Goal: Information Seeking & Learning: Learn about a topic

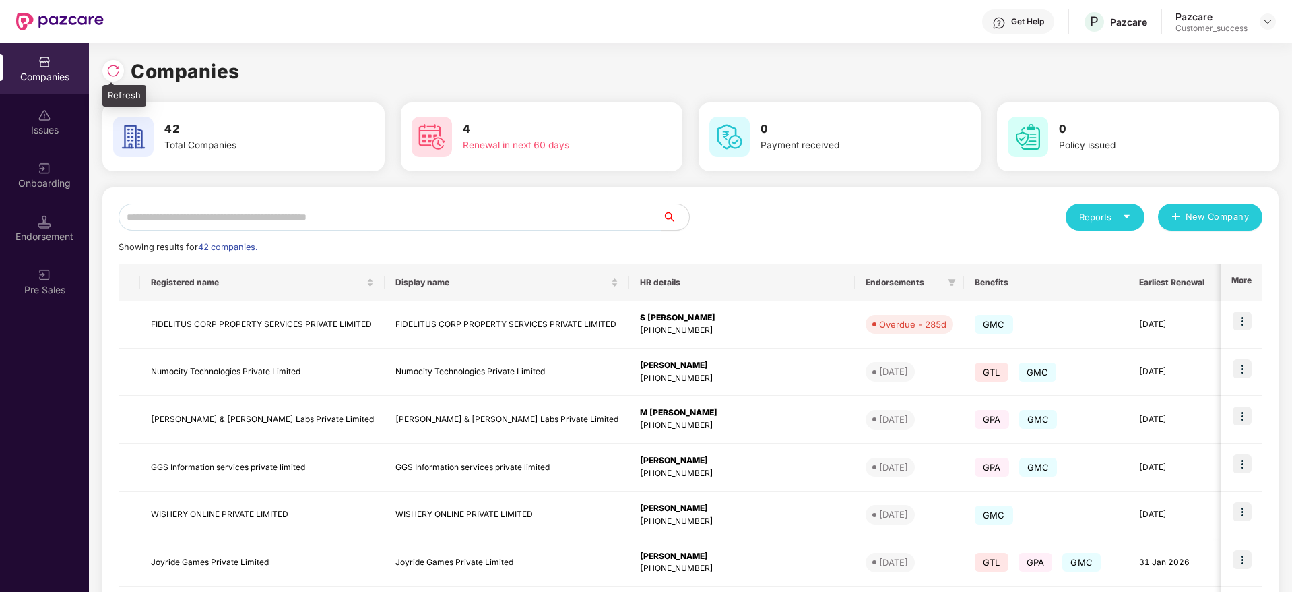
click at [108, 71] on img at bounding box center [112, 70] width 13 height 13
click at [246, 230] on input "text" at bounding box center [391, 216] width 544 height 27
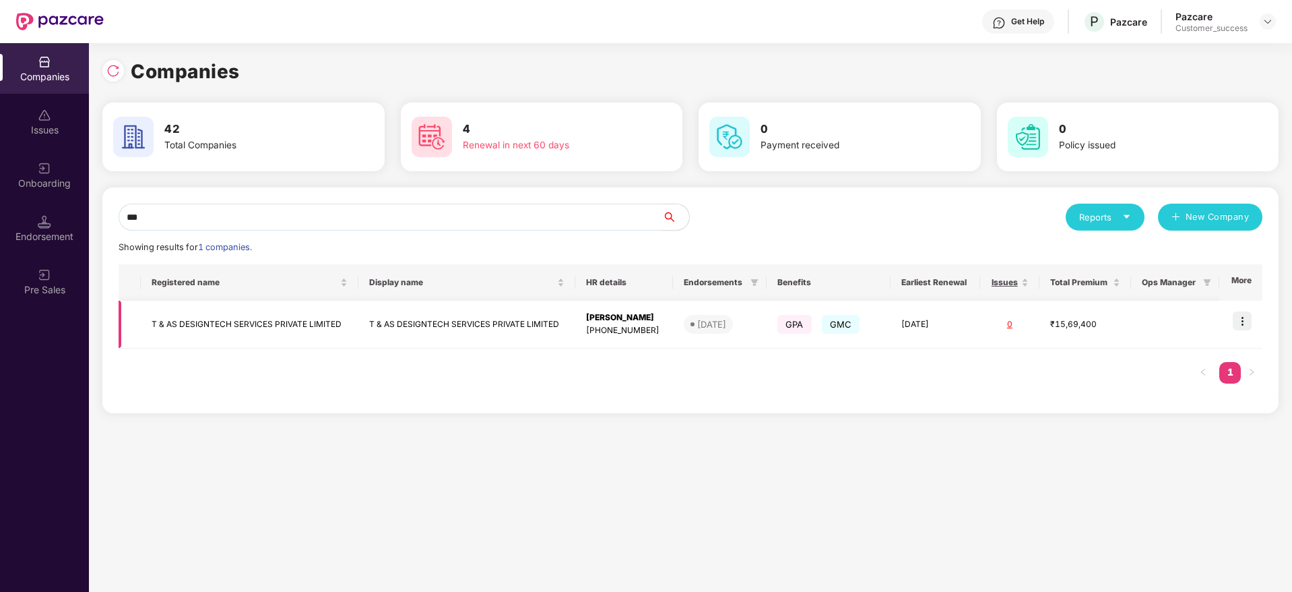
type input "***"
click at [1241, 319] on img at bounding box center [1242, 320] width 19 height 19
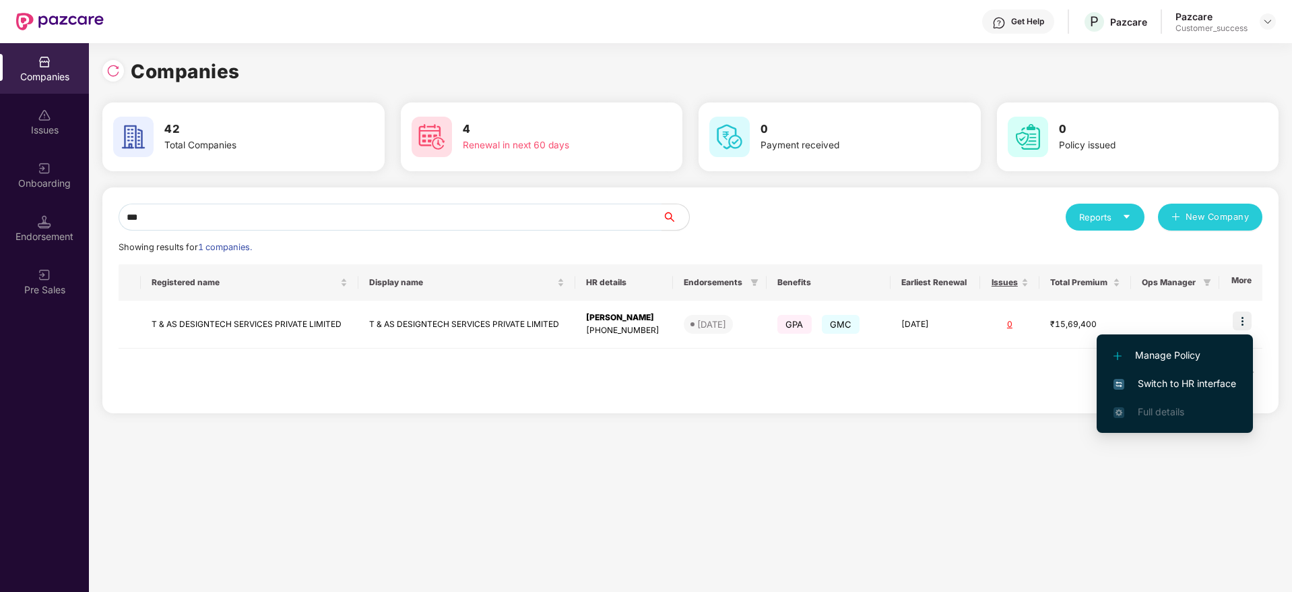
click at [1213, 377] on span "Switch to HR interface" at bounding box center [1175, 383] width 123 height 15
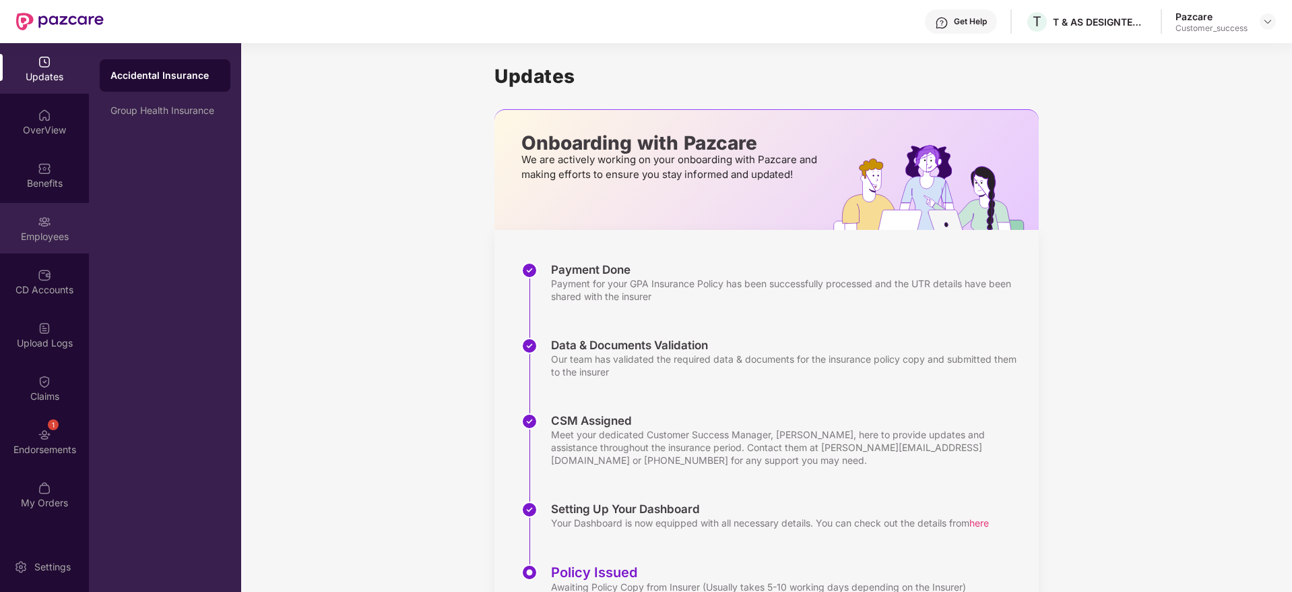
click at [42, 218] on img at bounding box center [44, 221] width 13 height 13
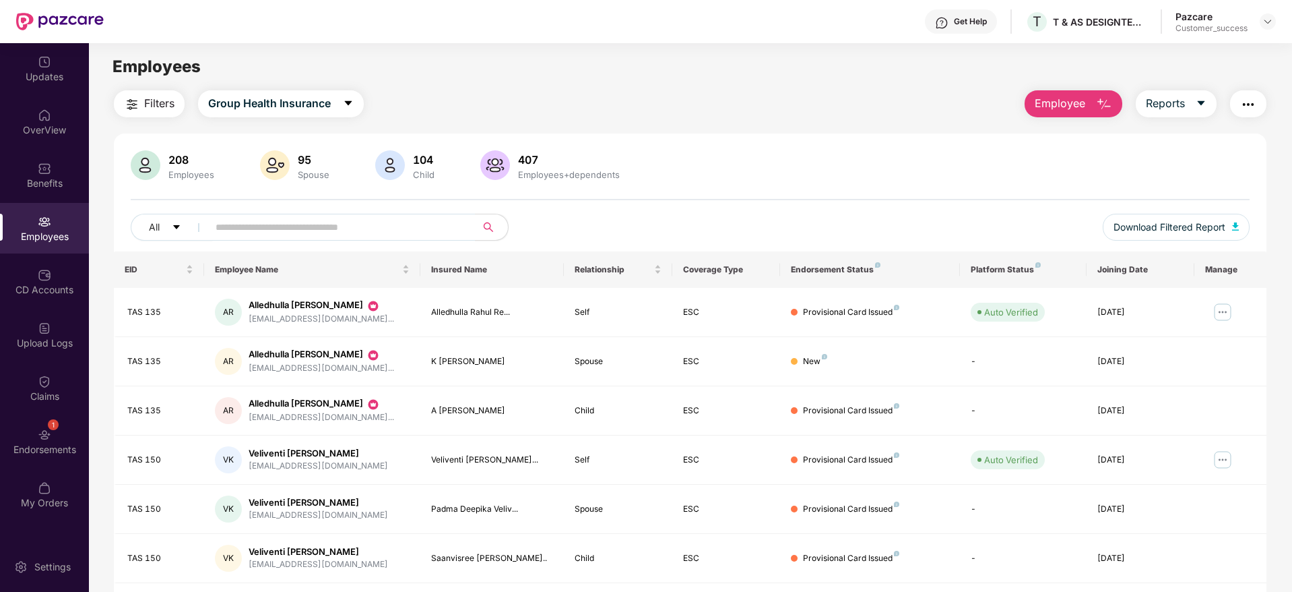
click at [1248, 101] on img "button" at bounding box center [1248, 104] width 16 height 16
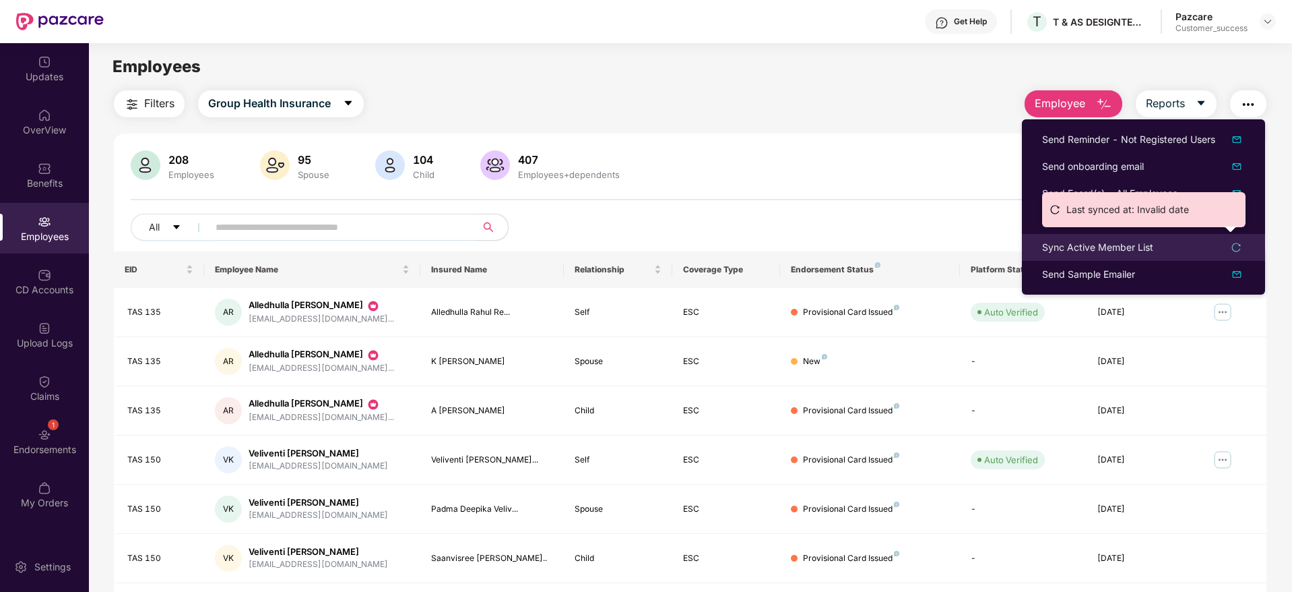
click at [1155, 242] on div "Sync Active Member List" at bounding box center [1143, 247] width 203 height 15
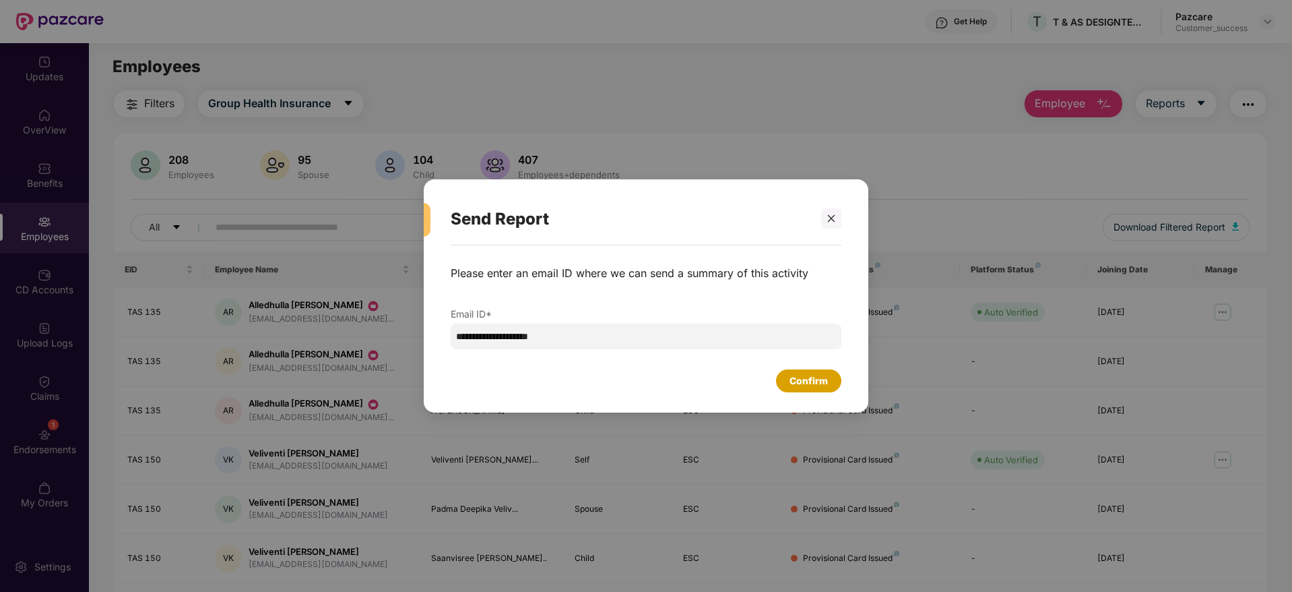
click at [815, 384] on div "Confirm" at bounding box center [809, 380] width 38 height 15
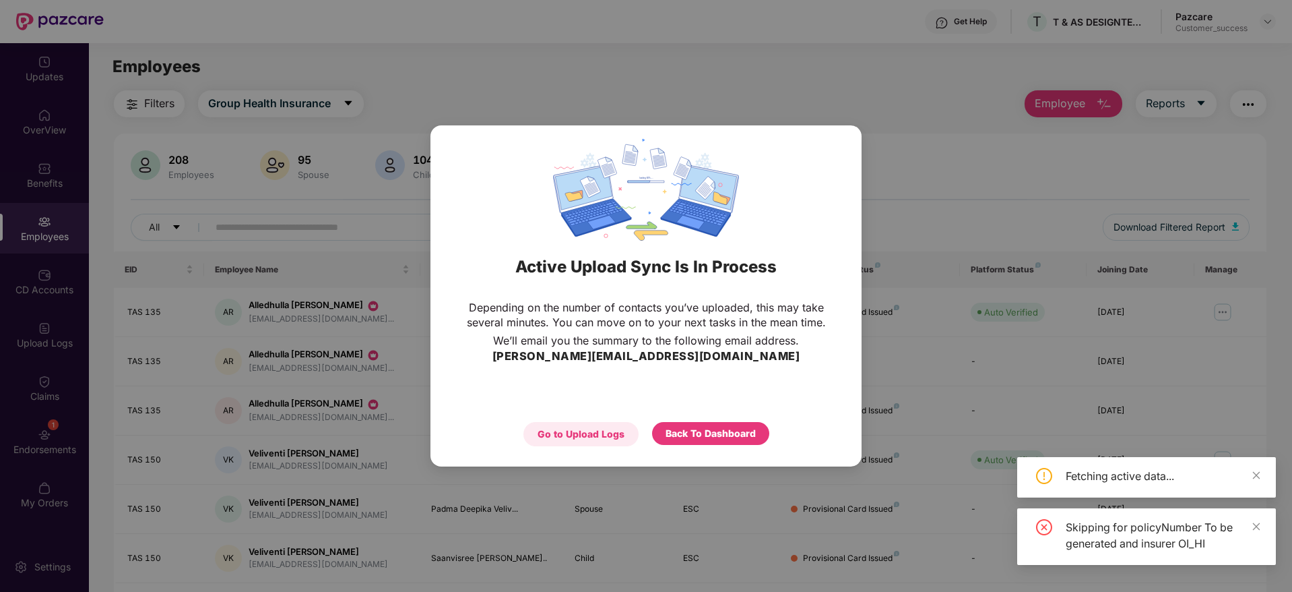
click at [606, 438] on div "Go to Upload Logs" at bounding box center [581, 433] width 87 height 15
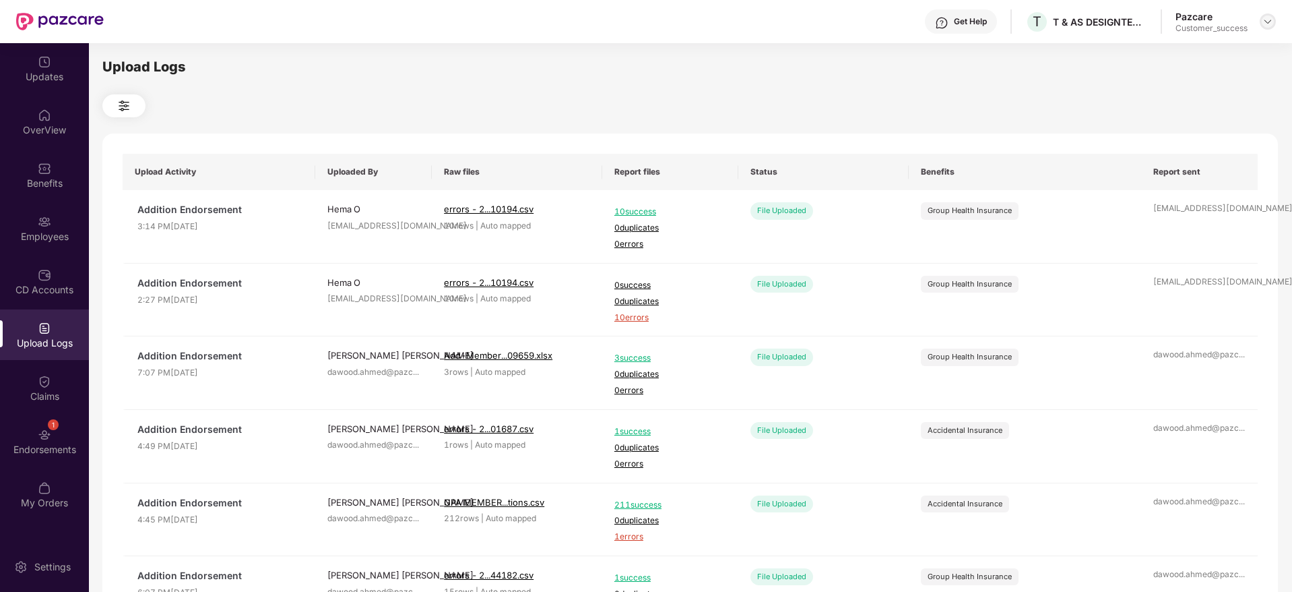
click at [1263, 27] on div at bounding box center [1268, 21] width 16 height 16
click at [1223, 44] on div "Switch to partner view" at bounding box center [1204, 53] width 175 height 26
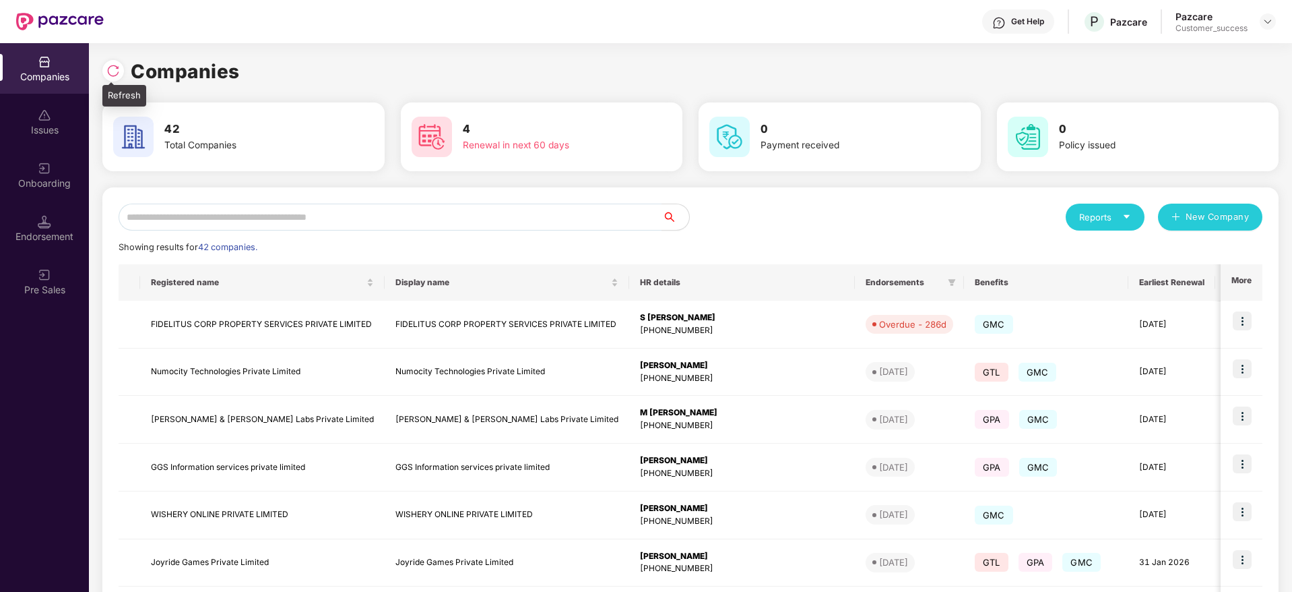
click at [117, 63] on div at bounding box center [113, 71] width 22 height 22
click at [331, 231] on div "Reports New Company Showing results for 42 companies. Registered name Display n…" at bounding box center [691, 514] width 1144 height 622
click at [346, 220] on input "text" at bounding box center [391, 216] width 544 height 27
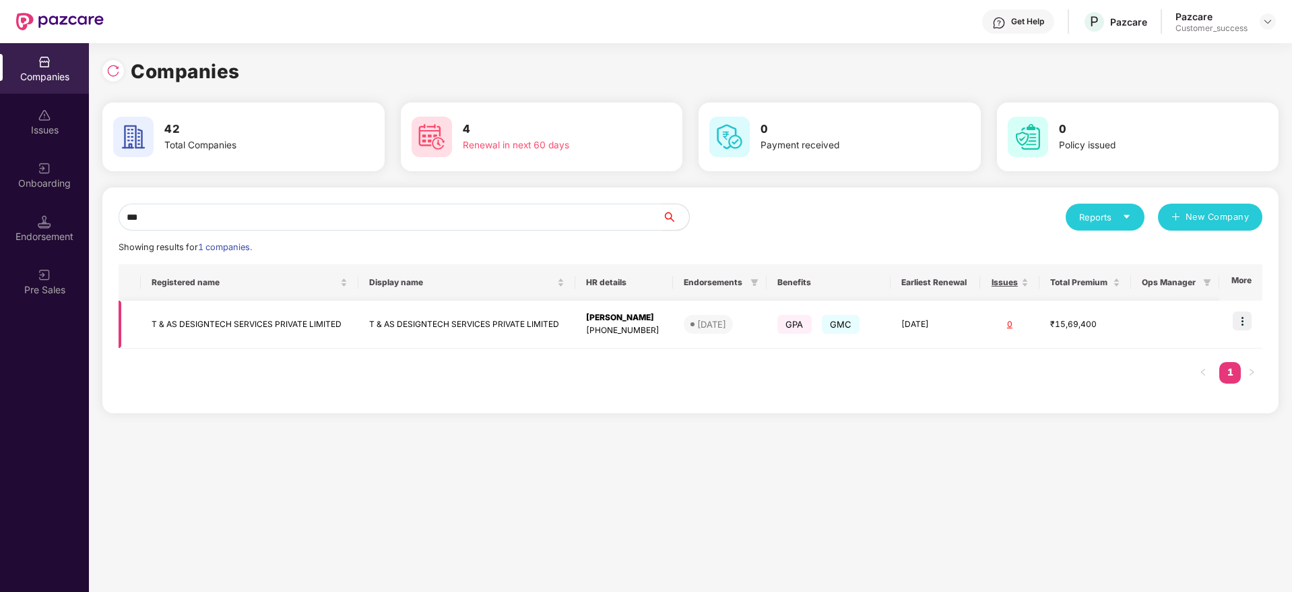
type input "***"
click at [272, 336] on td "T & AS DESIGNTECH SERVICES PRIVATE LIMITED" at bounding box center [250, 324] width 218 height 48
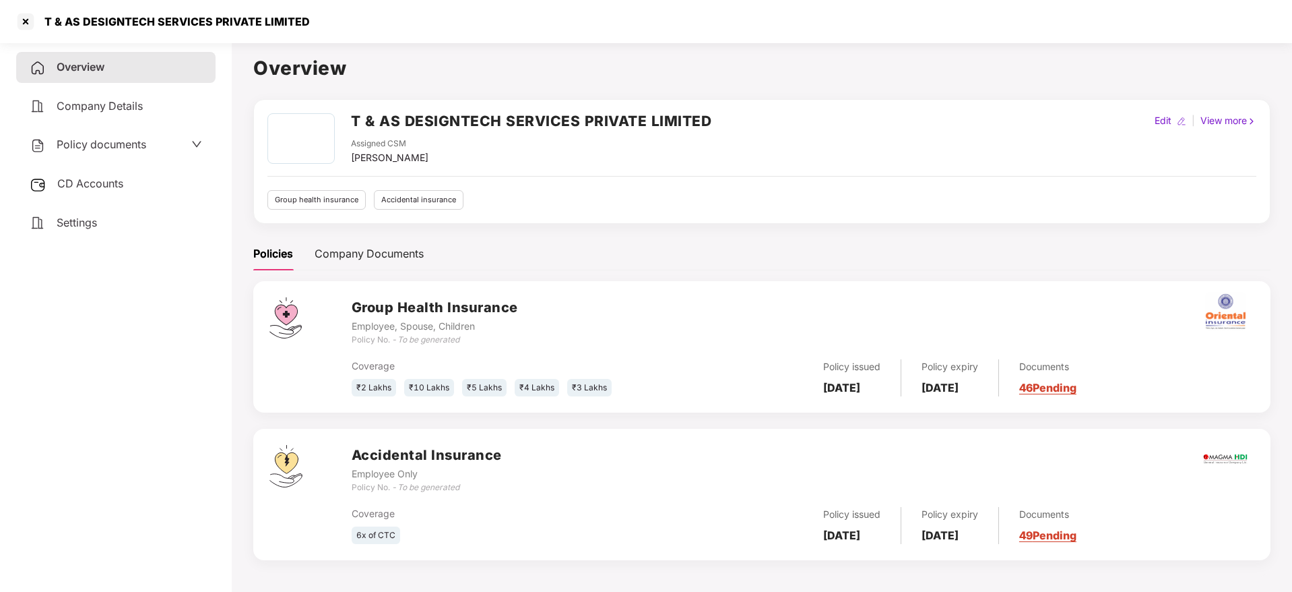
click at [130, 146] on span "Policy documents" at bounding box center [102, 143] width 90 height 13
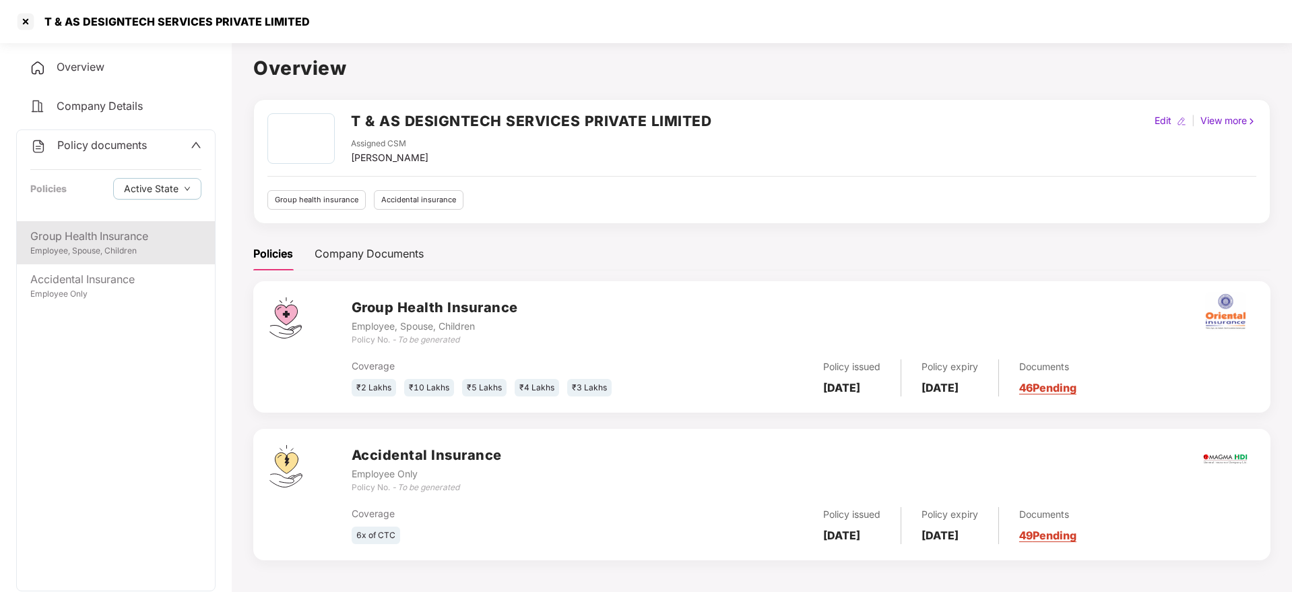
click at [119, 237] on div "Group Health Insurance" at bounding box center [115, 236] width 171 height 17
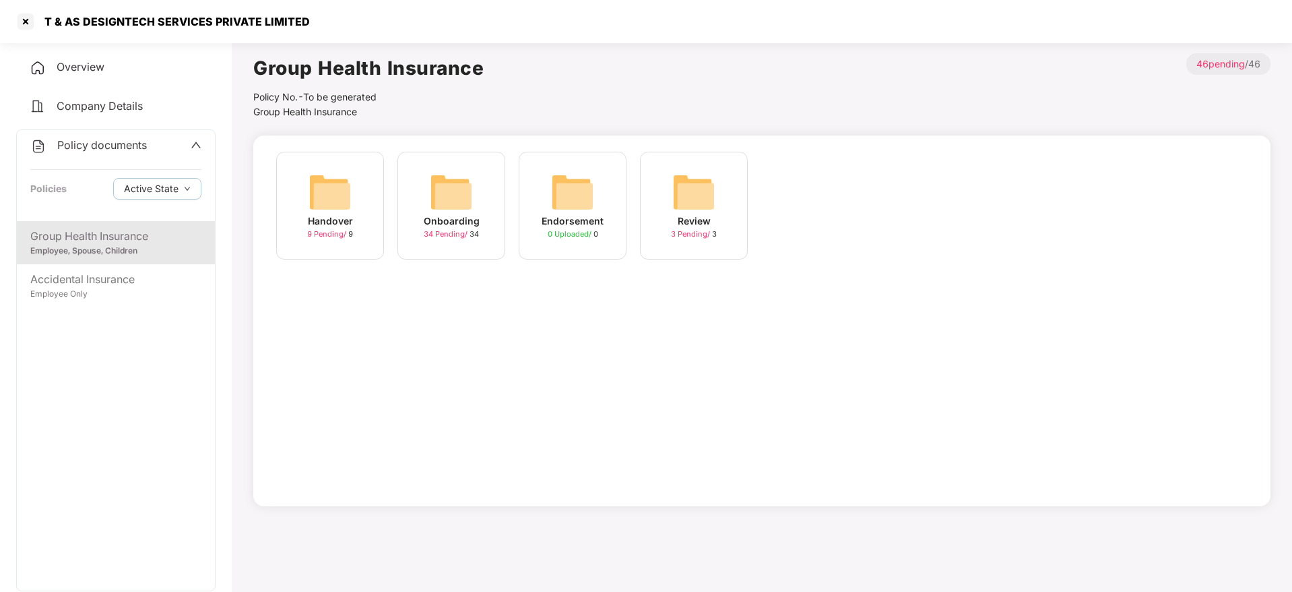
click at [476, 197] on div "Onboarding 34 Pending / 34" at bounding box center [451, 206] width 108 height 108
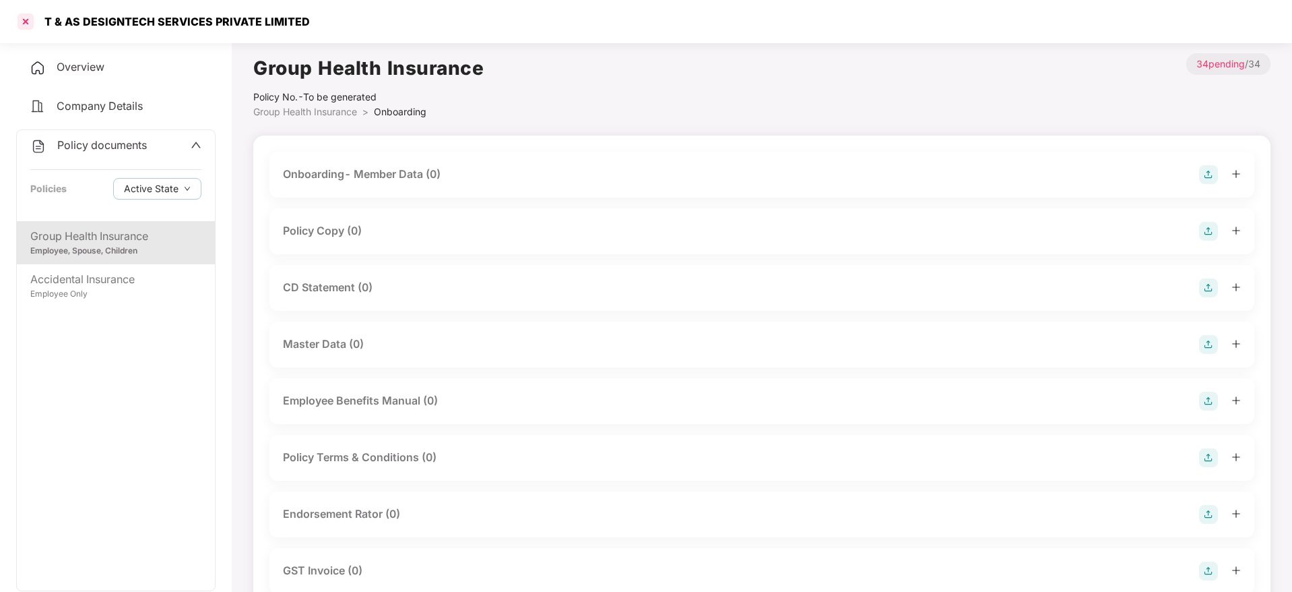
click at [25, 16] on div at bounding box center [26, 22] width 22 height 22
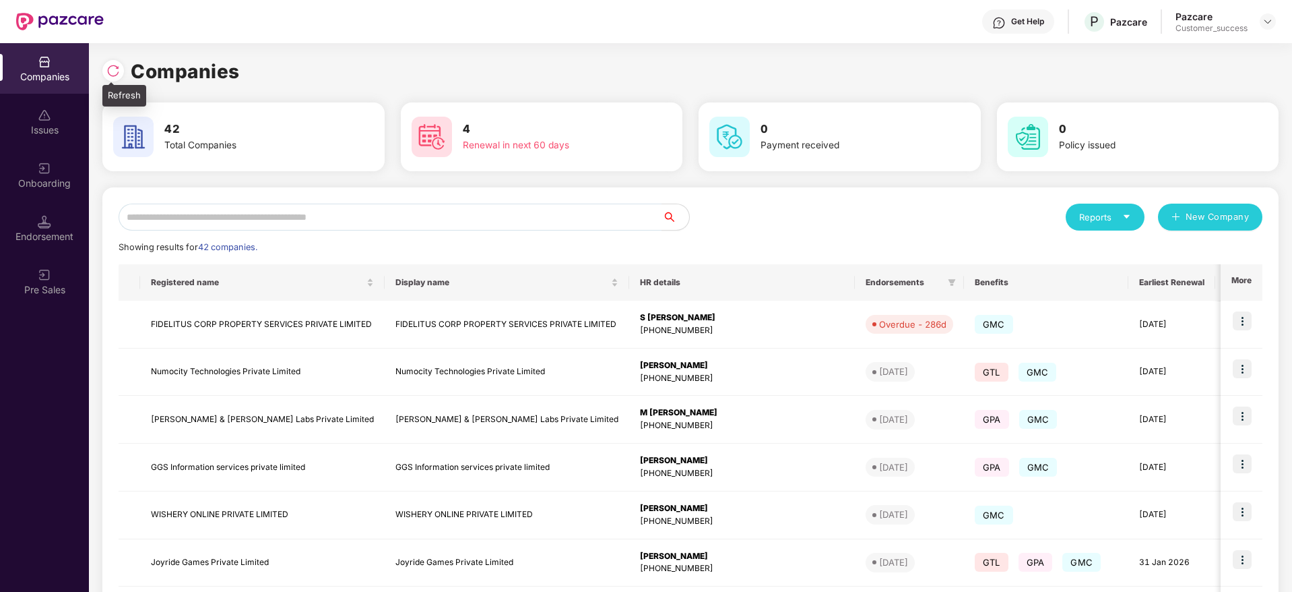
click at [111, 73] on img at bounding box center [112, 70] width 13 height 13
click at [327, 204] on input "text" at bounding box center [391, 216] width 544 height 27
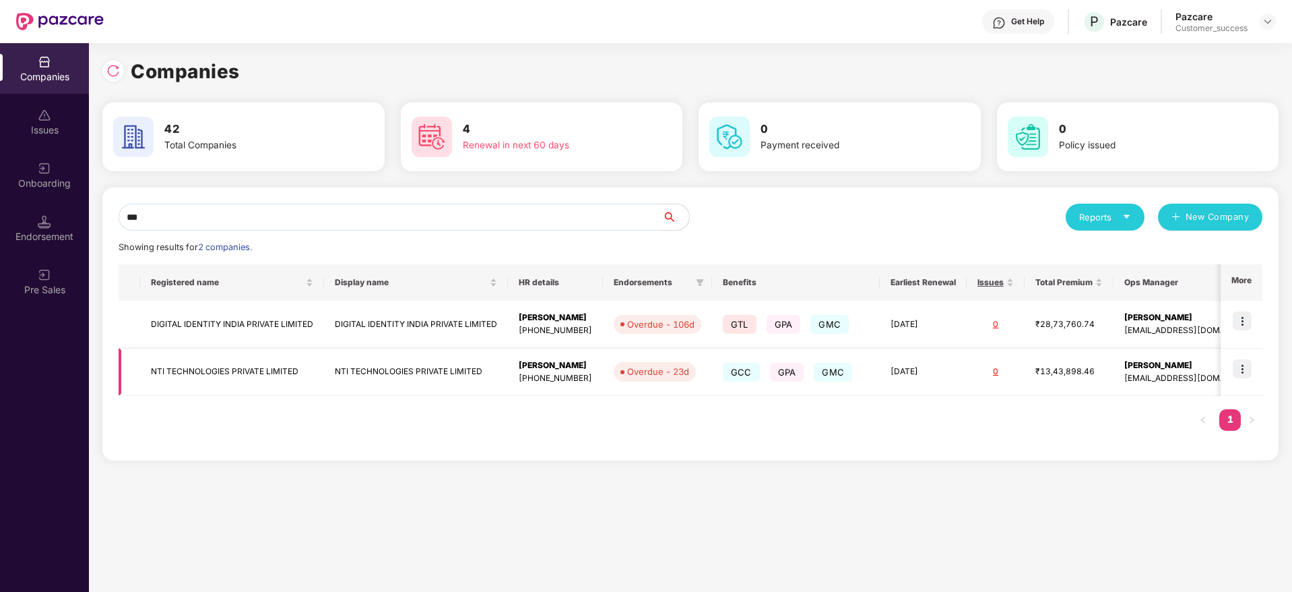
type input "***"
click at [1246, 362] on img at bounding box center [1242, 368] width 19 height 19
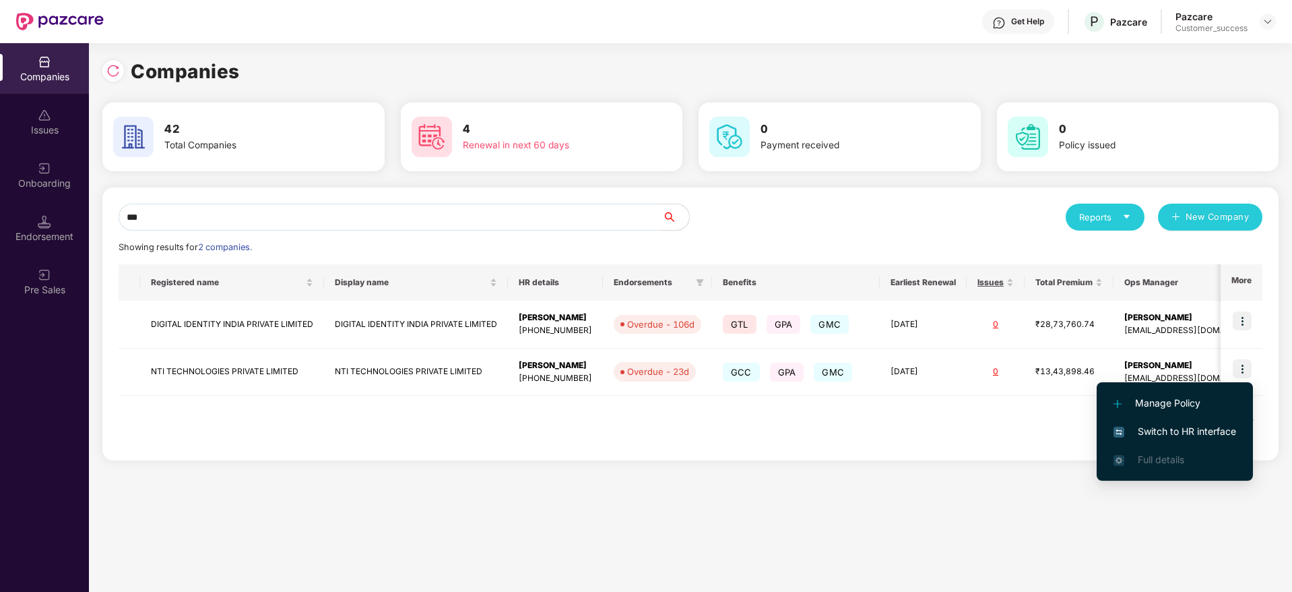
click at [1208, 431] on span "Switch to HR interface" at bounding box center [1175, 431] width 123 height 15
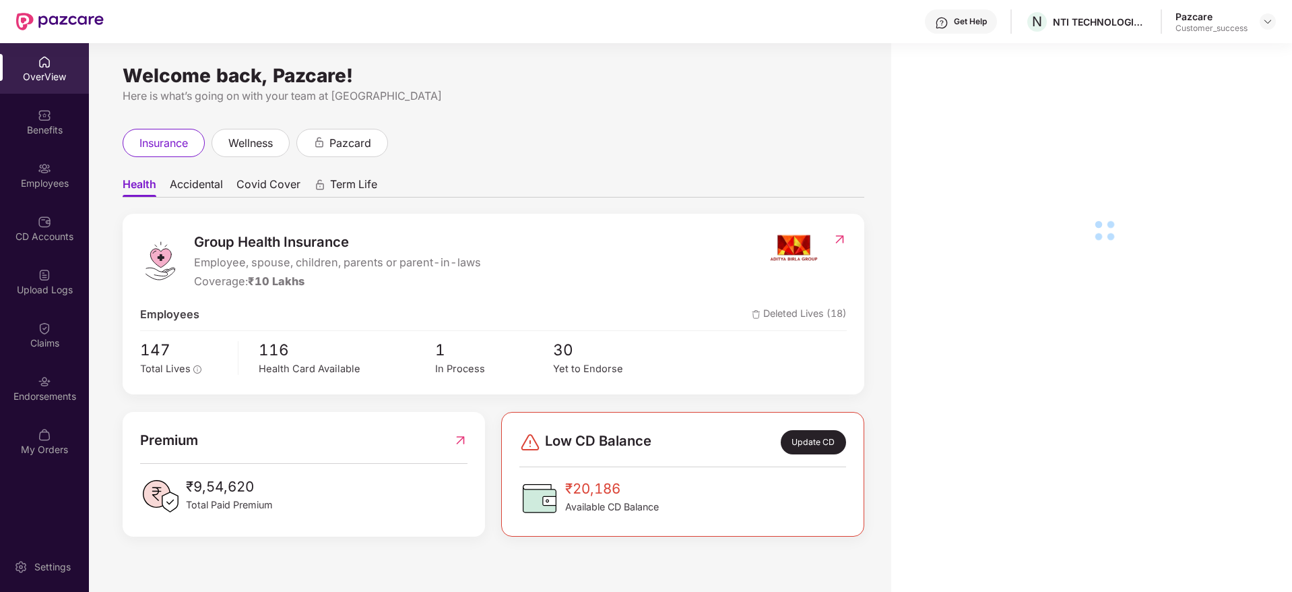
click at [40, 166] on img at bounding box center [44, 168] width 13 height 13
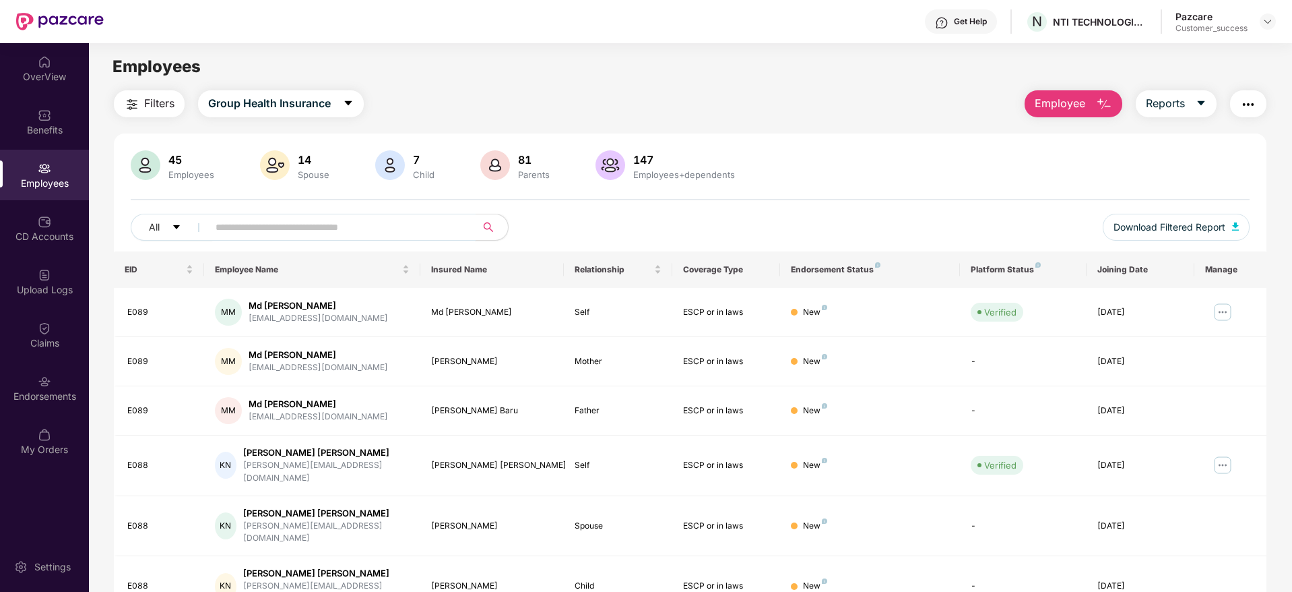
click at [294, 217] on input "text" at bounding box center [337, 227] width 242 height 20
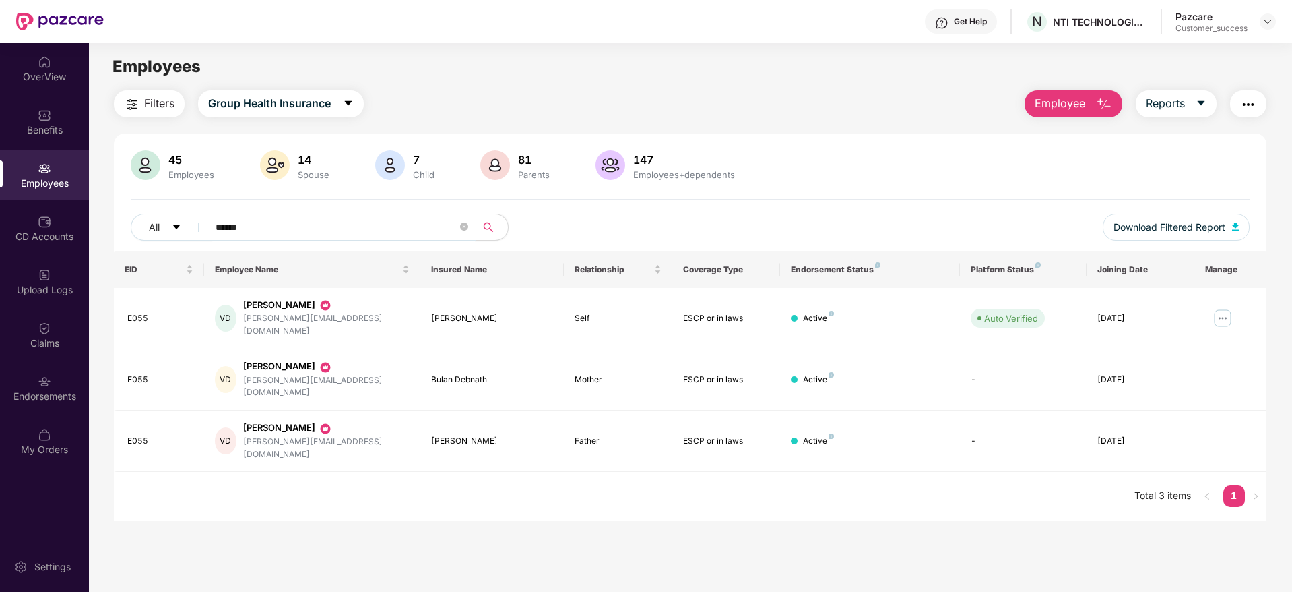
type input "******"
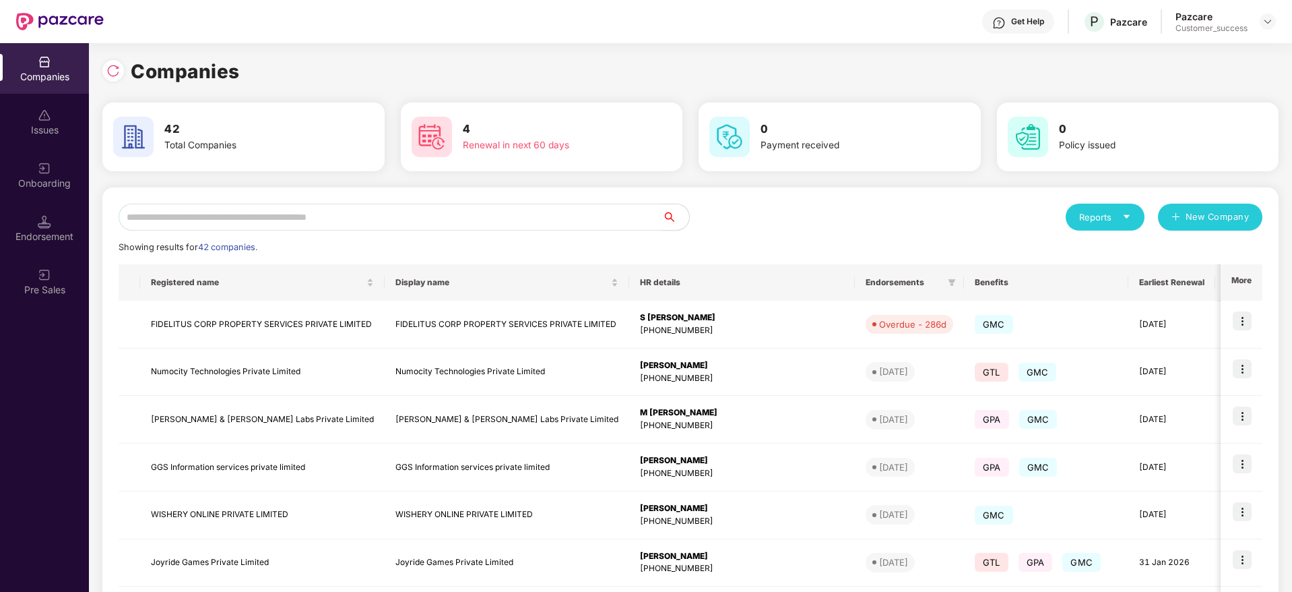
click at [373, 202] on div "Reports New Company Showing results for 42 companies. Registered name Display n…" at bounding box center [690, 514] width 1176 height 654
click at [375, 210] on input "text" at bounding box center [391, 216] width 544 height 27
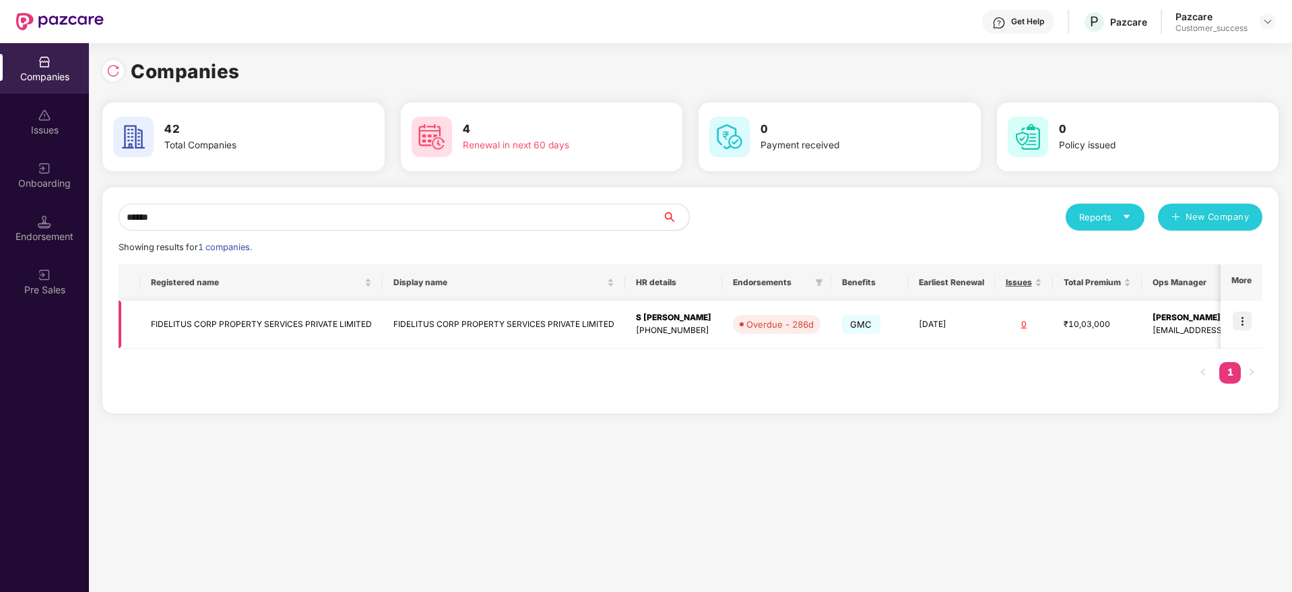
type input "******"
click at [1243, 323] on img at bounding box center [1242, 320] width 19 height 19
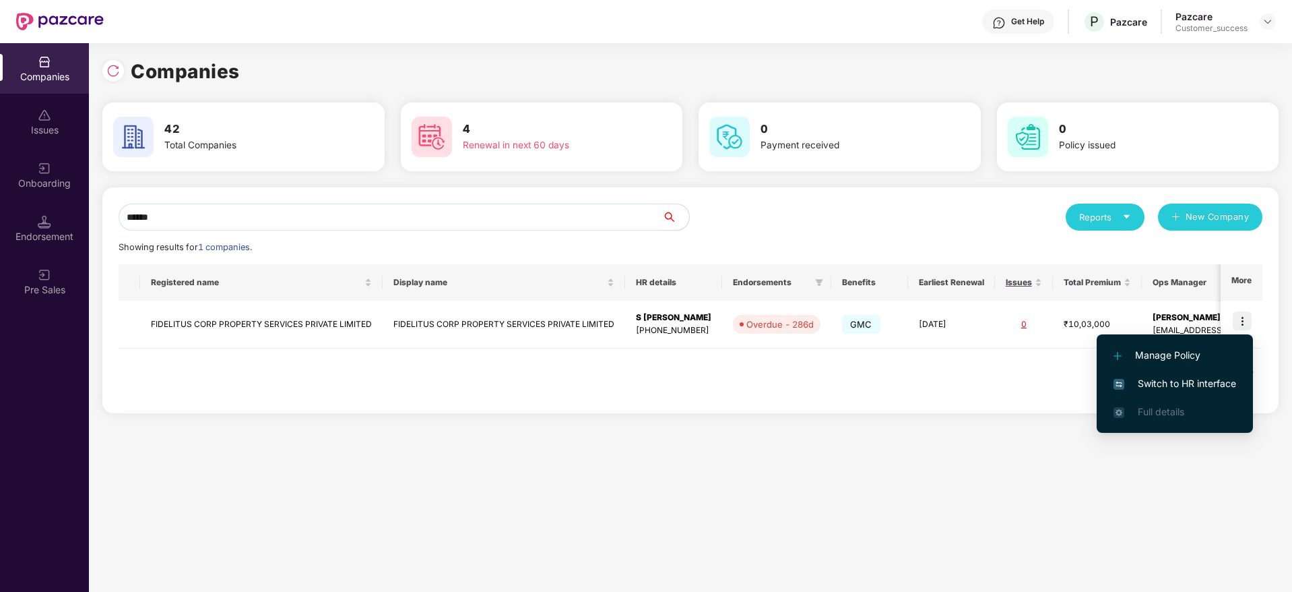
click at [1206, 385] on span "Switch to HR interface" at bounding box center [1175, 383] width 123 height 15
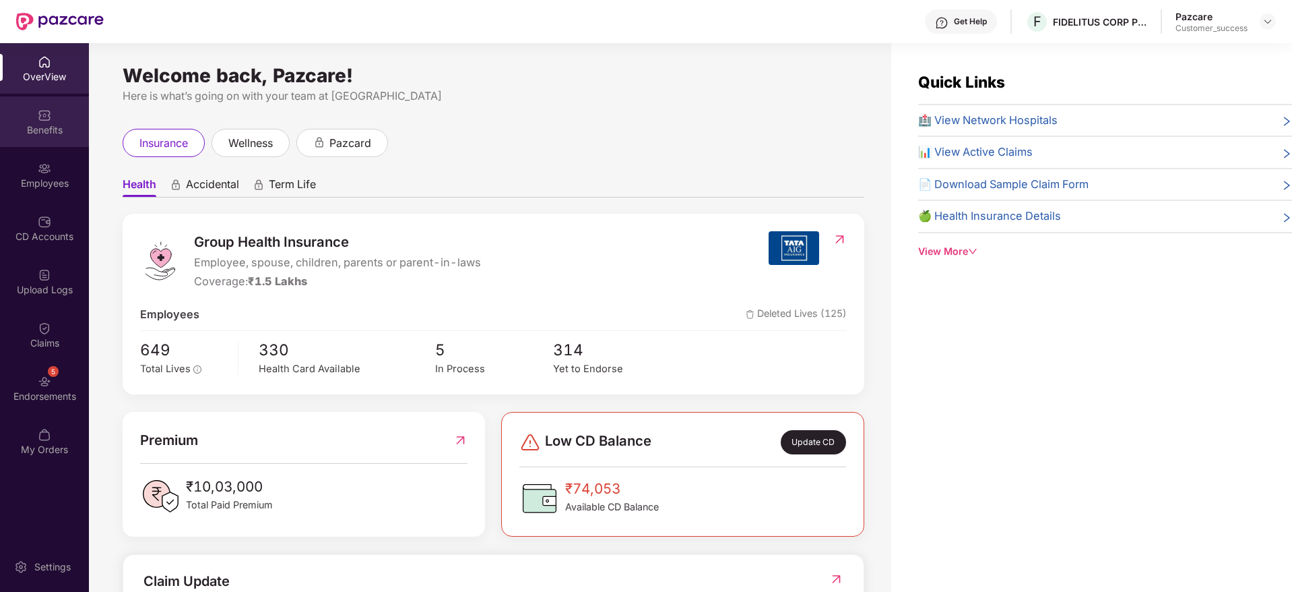
click at [51, 118] on div "Benefits" at bounding box center [44, 121] width 89 height 51
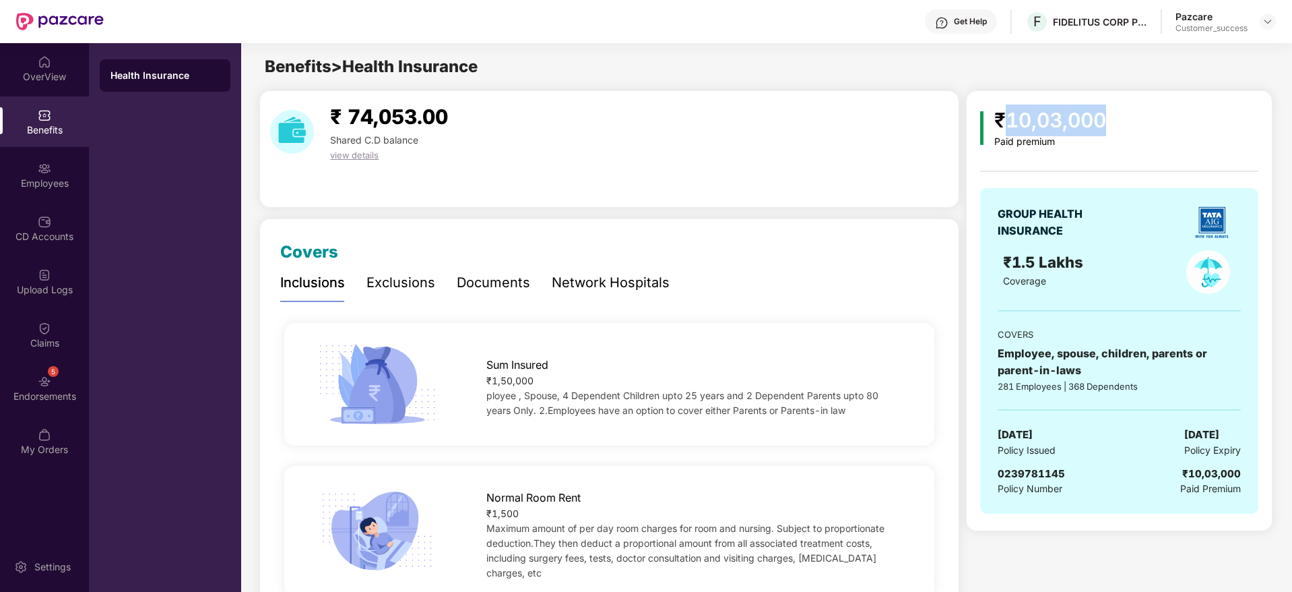
drag, startPoint x: 1007, startPoint y: 117, endPoint x: 1116, endPoint y: 118, distance: 108.5
click at [1116, 118] on div "₹10,03,000 Paid premium" at bounding box center [1119, 125] width 278 height 43
copy div "10,03,000"
drag, startPoint x: 998, startPoint y: 435, endPoint x: 1062, endPoint y: 434, distance: 64.7
click at [1033, 434] on span "[DATE]" at bounding box center [1015, 434] width 35 height 16
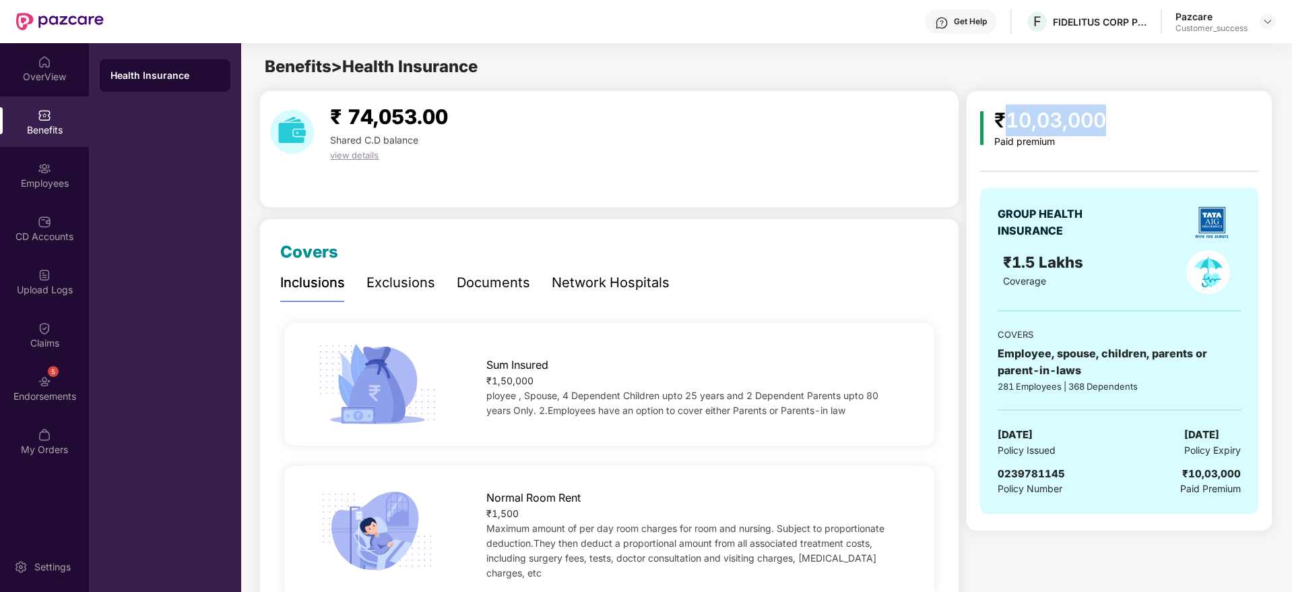
copy span "[DATE]"
click at [1030, 470] on span "0239781145" at bounding box center [1031, 473] width 67 height 13
copy span "0239781145"
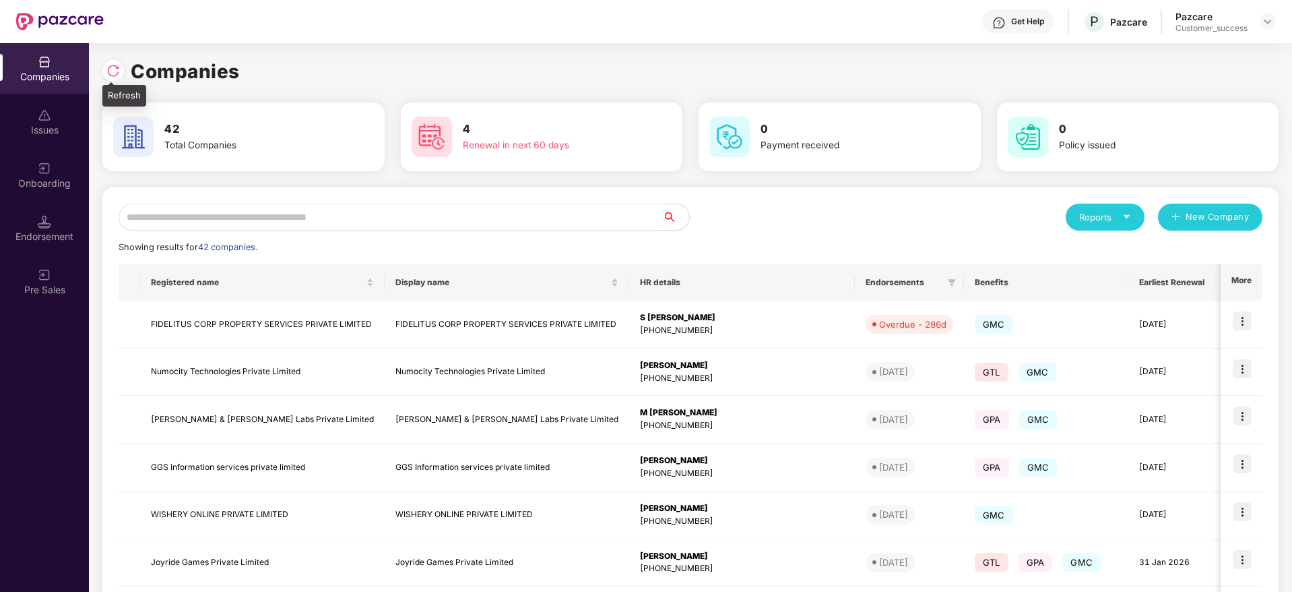
click at [119, 71] on img at bounding box center [112, 70] width 13 height 13
click at [402, 215] on input "text" at bounding box center [391, 216] width 544 height 27
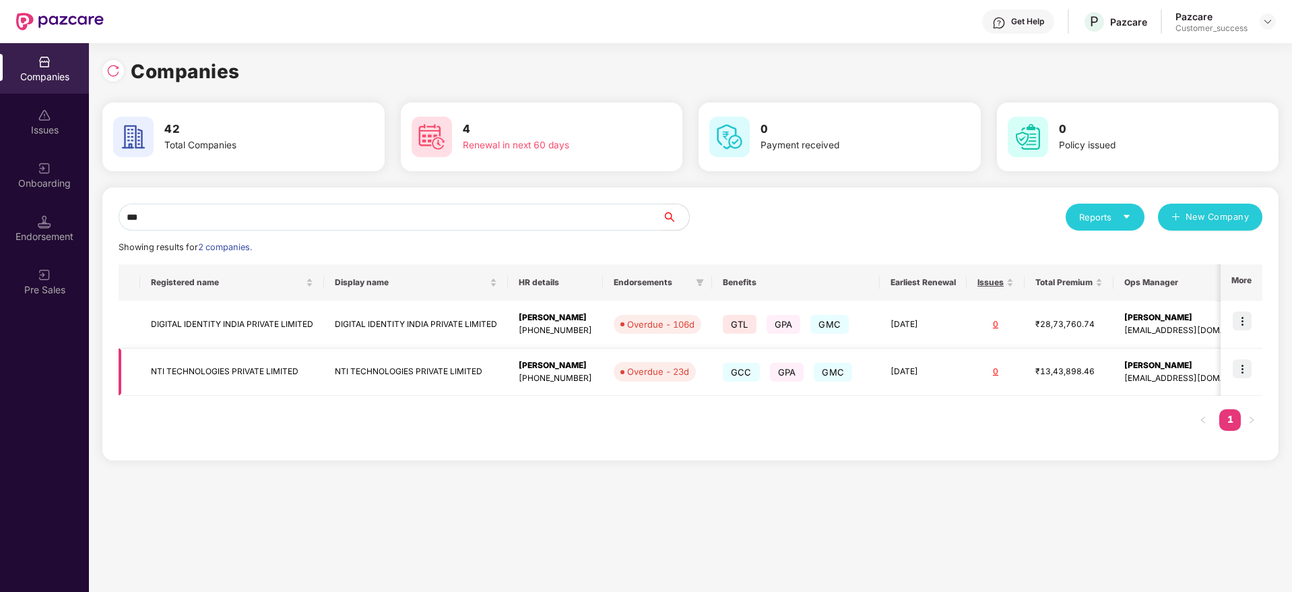
type input "***"
click at [214, 362] on td "NTI TECHNOLOGIES PRIVATE LIMITED" at bounding box center [232, 372] width 184 height 48
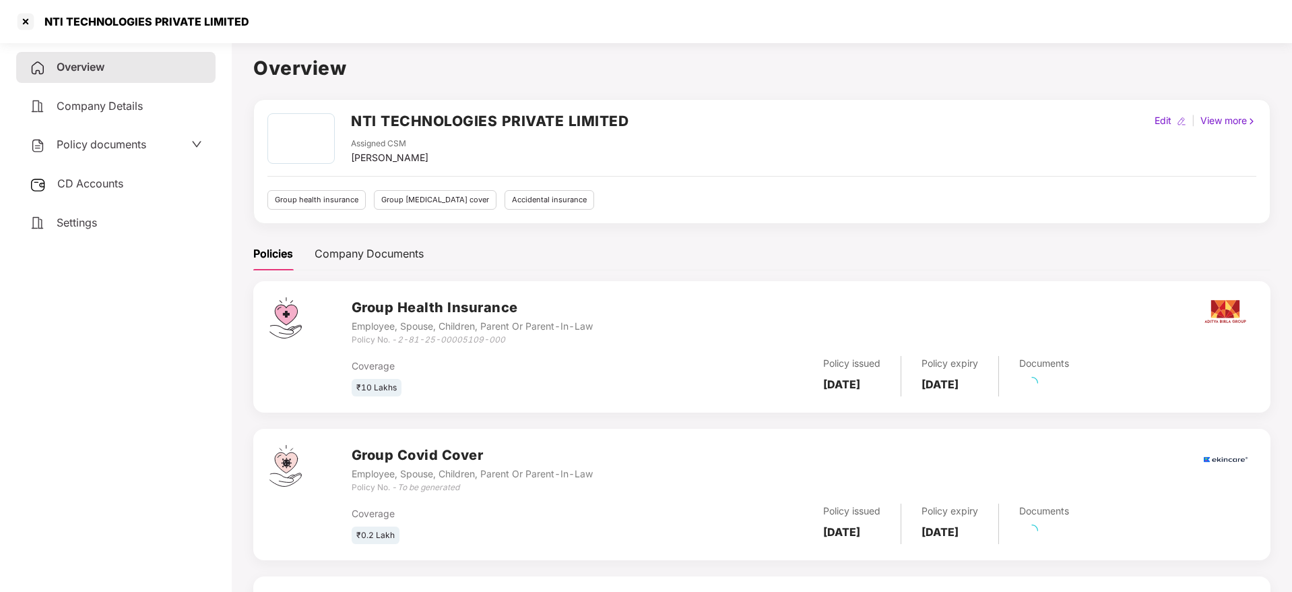
click at [108, 146] on span "Policy documents" at bounding box center [102, 143] width 90 height 13
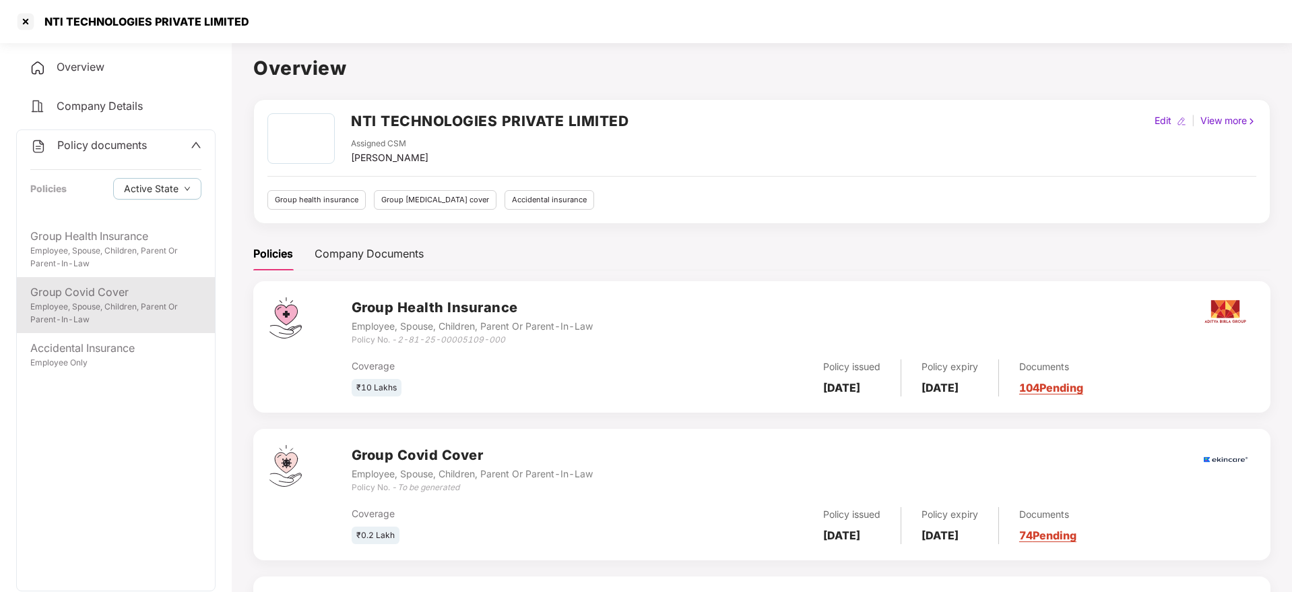
click at [115, 292] on div "Group Covid Cover" at bounding box center [115, 292] width 171 height 17
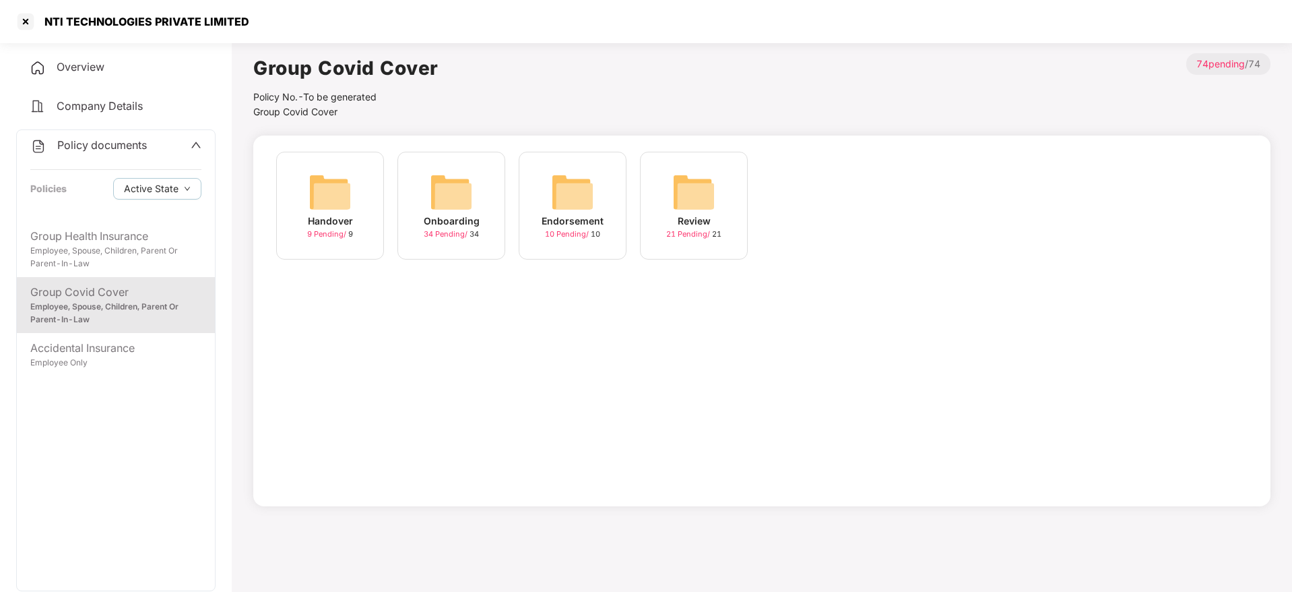
click at [426, 189] on div "Onboarding 34 Pending / 34" at bounding box center [451, 206] width 108 height 108
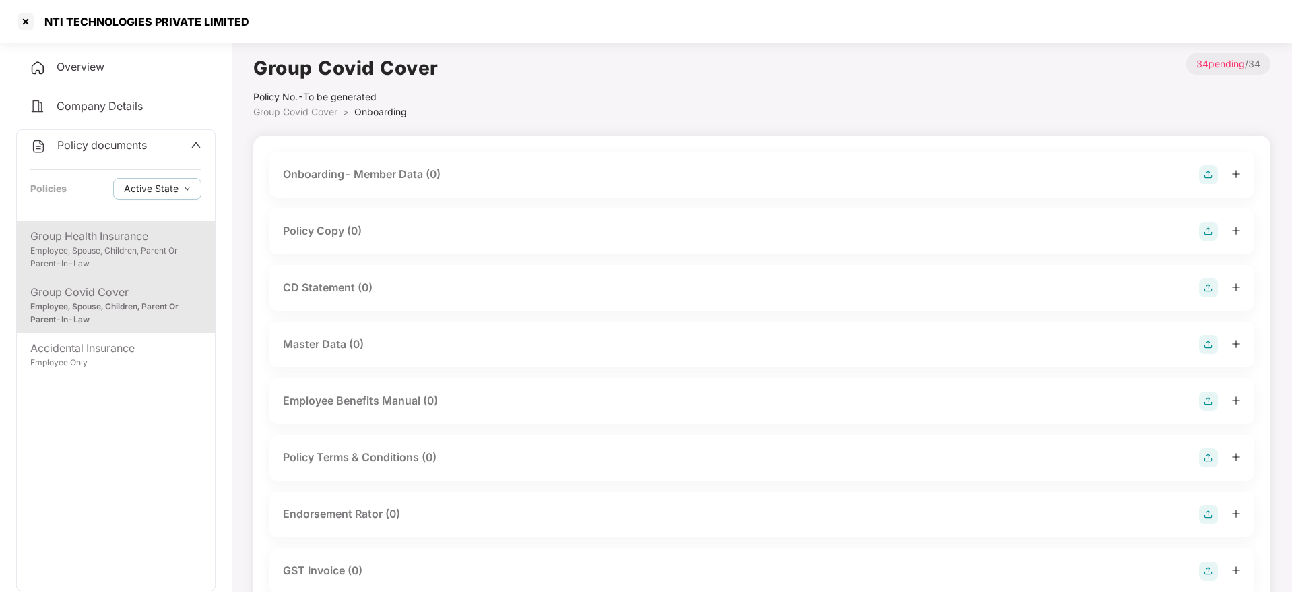
click at [123, 238] on div "Group Health Insurance" at bounding box center [115, 236] width 171 height 17
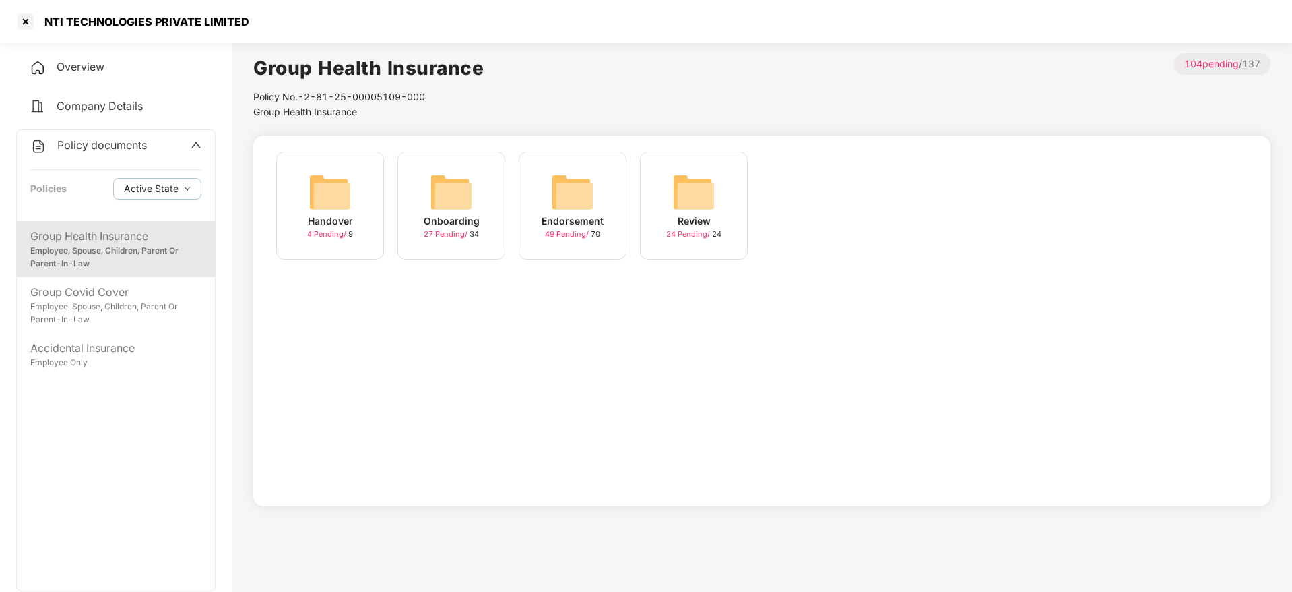
click at [449, 191] on img at bounding box center [451, 191] width 43 height 43
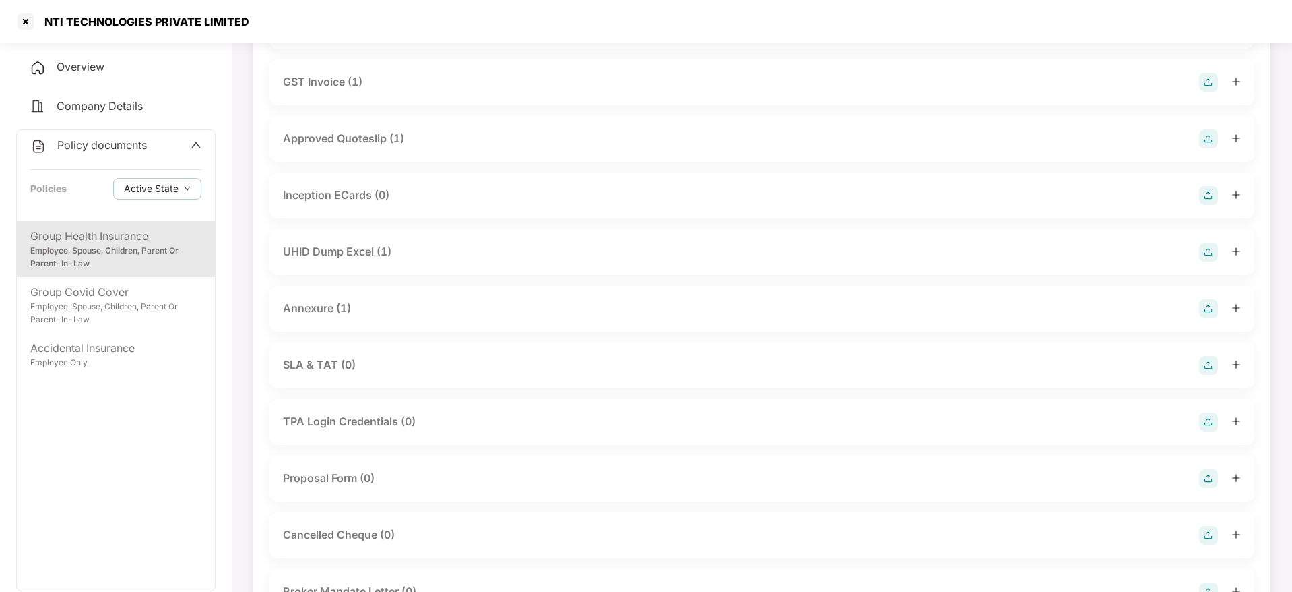
scroll to position [497, 0]
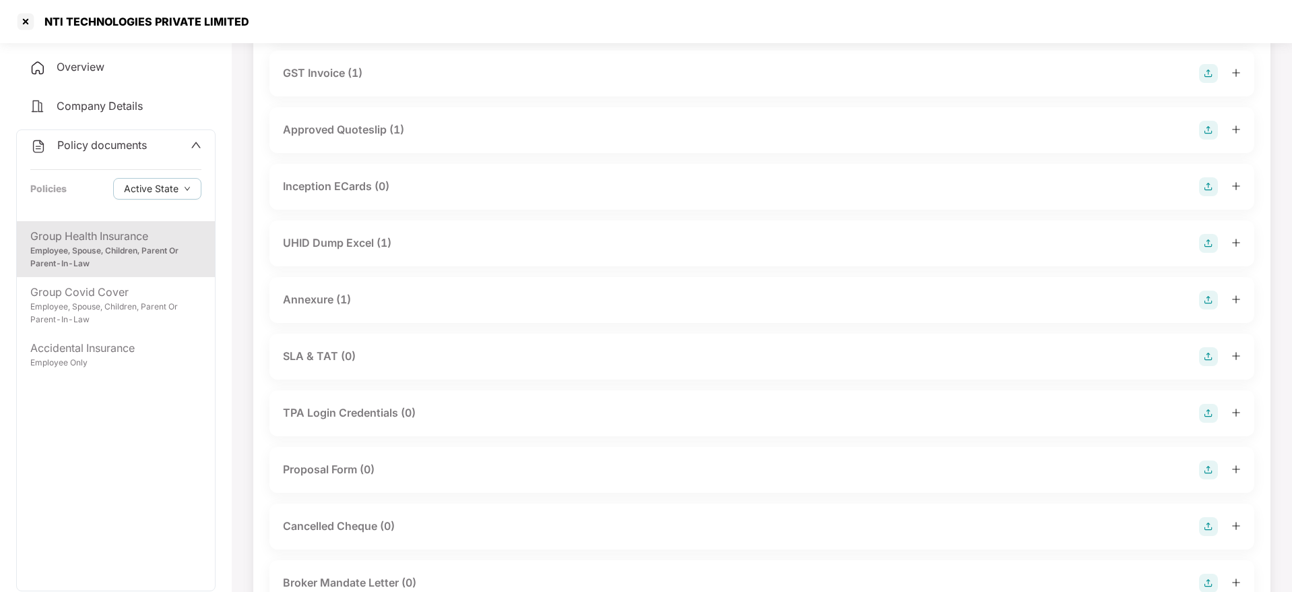
click at [383, 303] on div "Annexure (1)" at bounding box center [762, 299] width 958 height 19
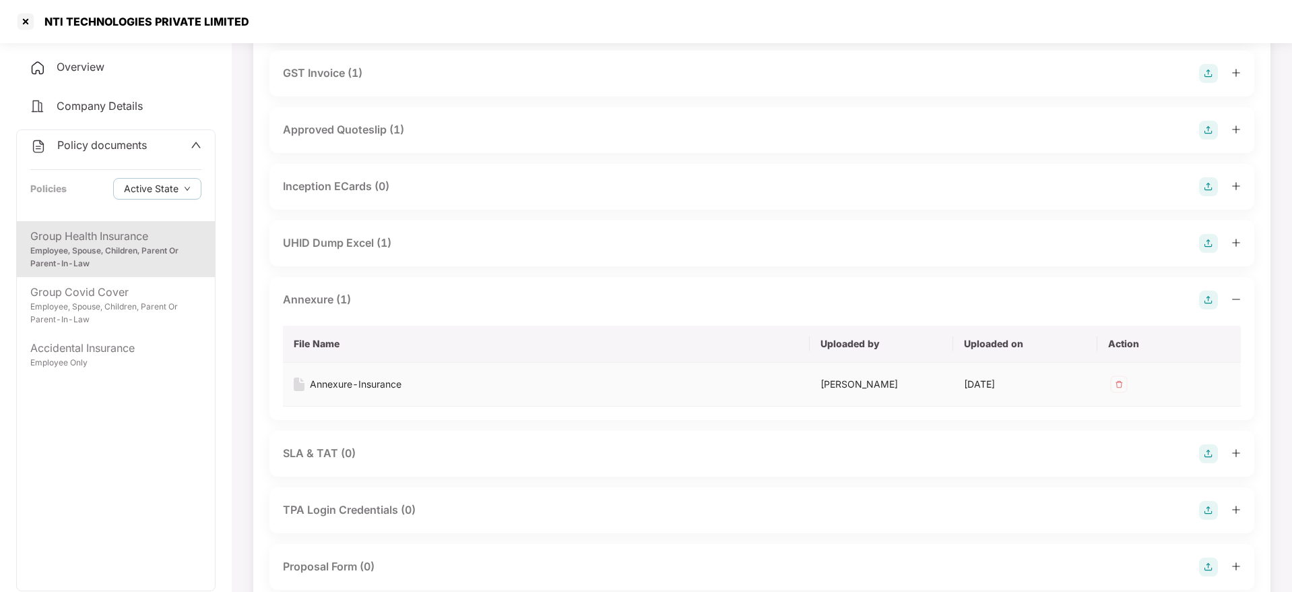
click at [360, 387] on div "Annexure-Insurance" at bounding box center [356, 384] width 92 height 15
click at [25, 12] on div at bounding box center [26, 22] width 22 height 22
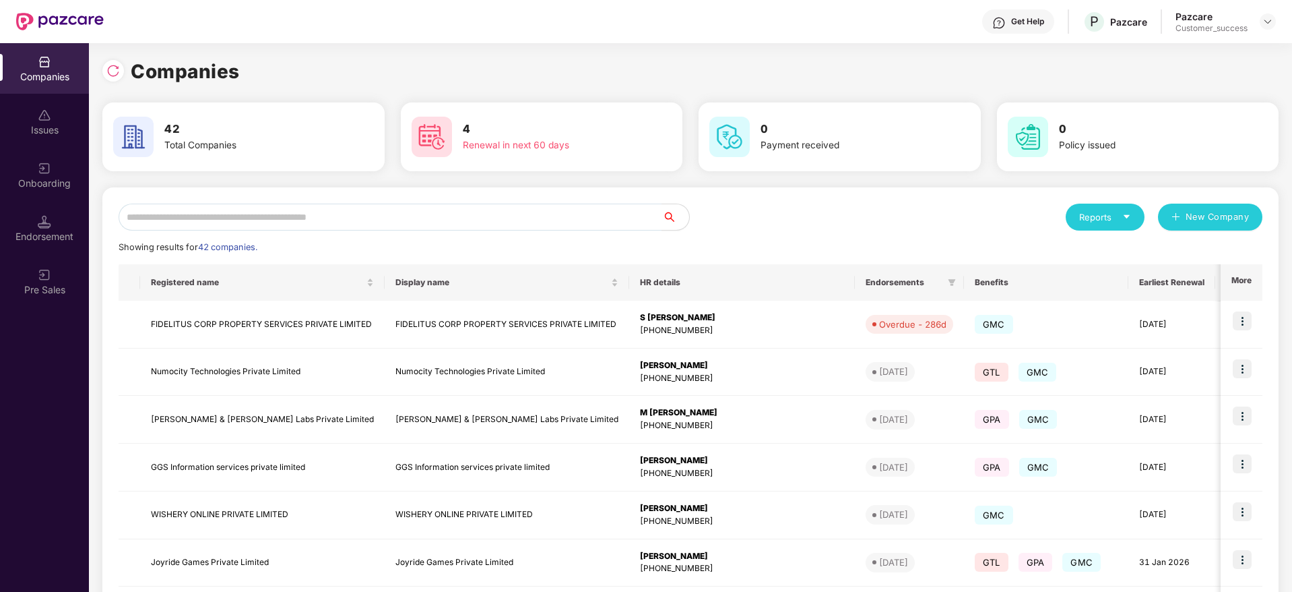
scroll to position [0, 0]
click at [109, 71] on img at bounding box center [112, 70] width 13 height 13
drag, startPoint x: 261, startPoint y: 71, endPoint x: 114, endPoint y: 69, distance: 147.6
click at [114, 69] on div "Companies" at bounding box center [690, 72] width 1176 height 30
click at [114, 69] on img at bounding box center [112, 70] width 13 height 13
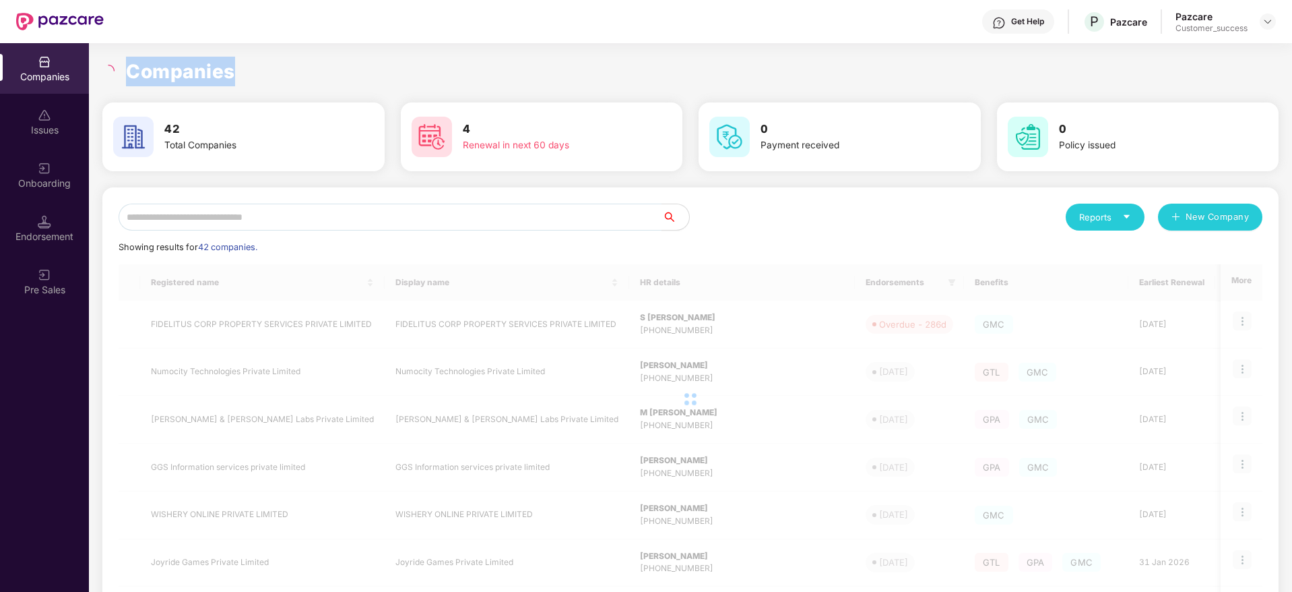
click at [179, 73] on h1 "Companies" at bounding box center [180, 72] width 109 height 30
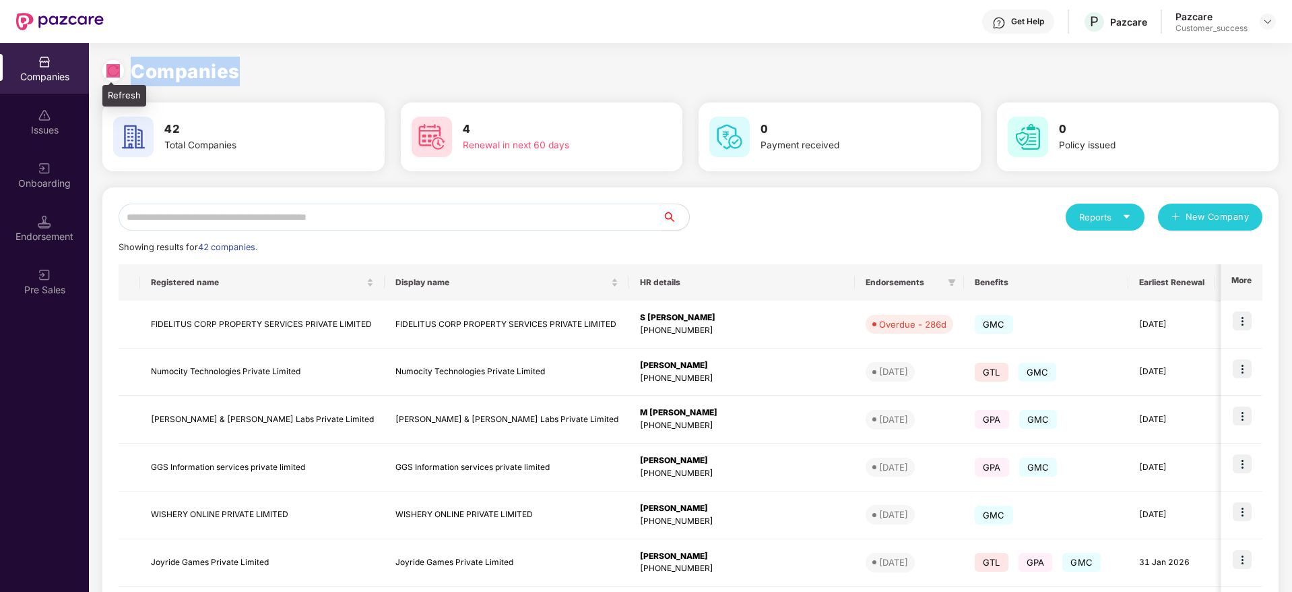
drag, startPoint x: 245, startPoint y: 71, endPoint x: 106, endPoint y: 71, distance: 138.8
click at [106, 71] on div "Companies" at bounding box center [690, 72] width 1176 height 30
click at [106, 71] on img at bounding box center [112, 70] width 13 height 13
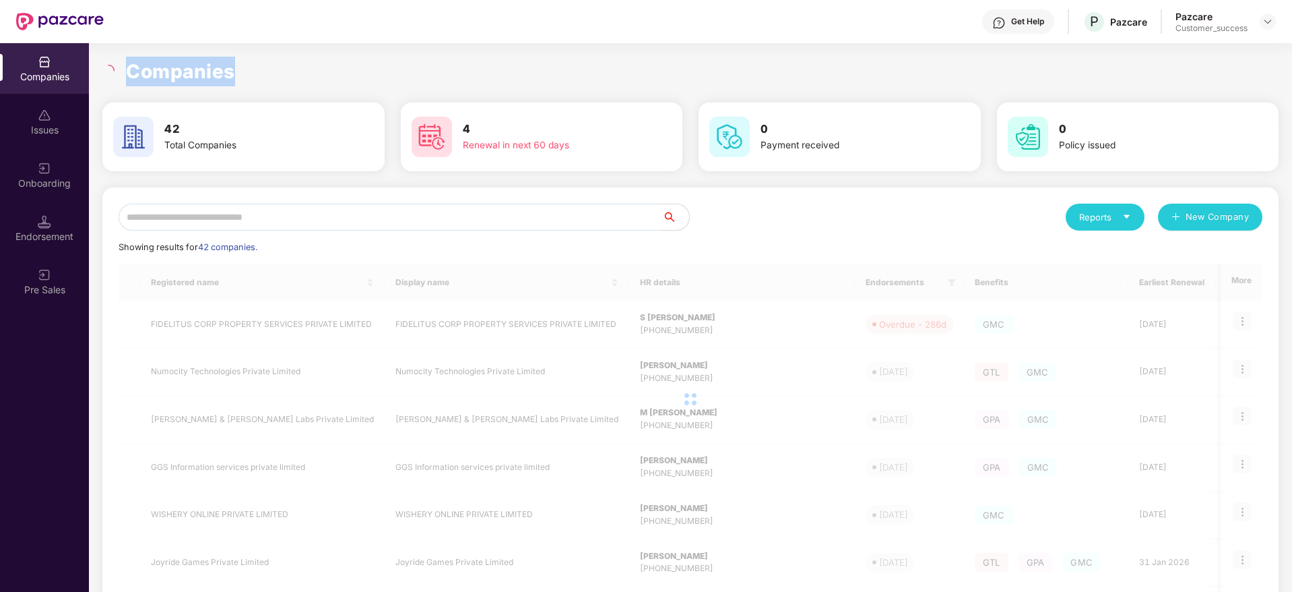
click at [184, 64] on h1 "Companies" at bounding box center [180, 72] width 109 height 30
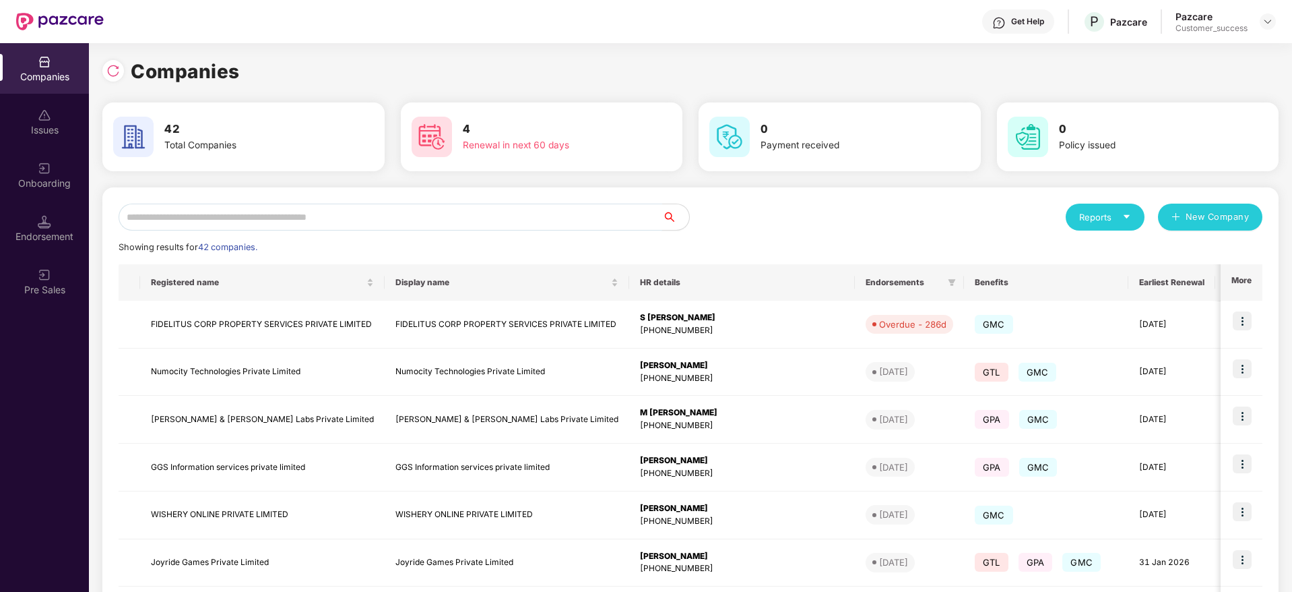
click at [355, 214] on input "text" at bounding box center [391, 216] width 544 height 27
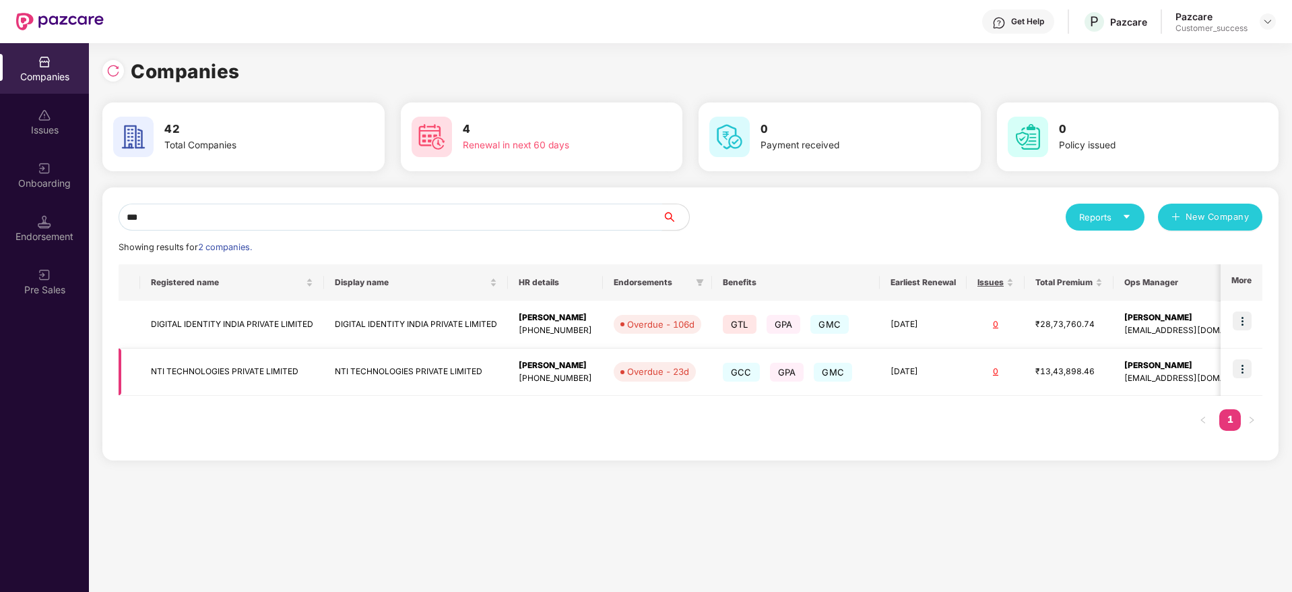
type input "***"
click at [1246, 364] on img at bounding box center [1242, 368] width 19 height 19
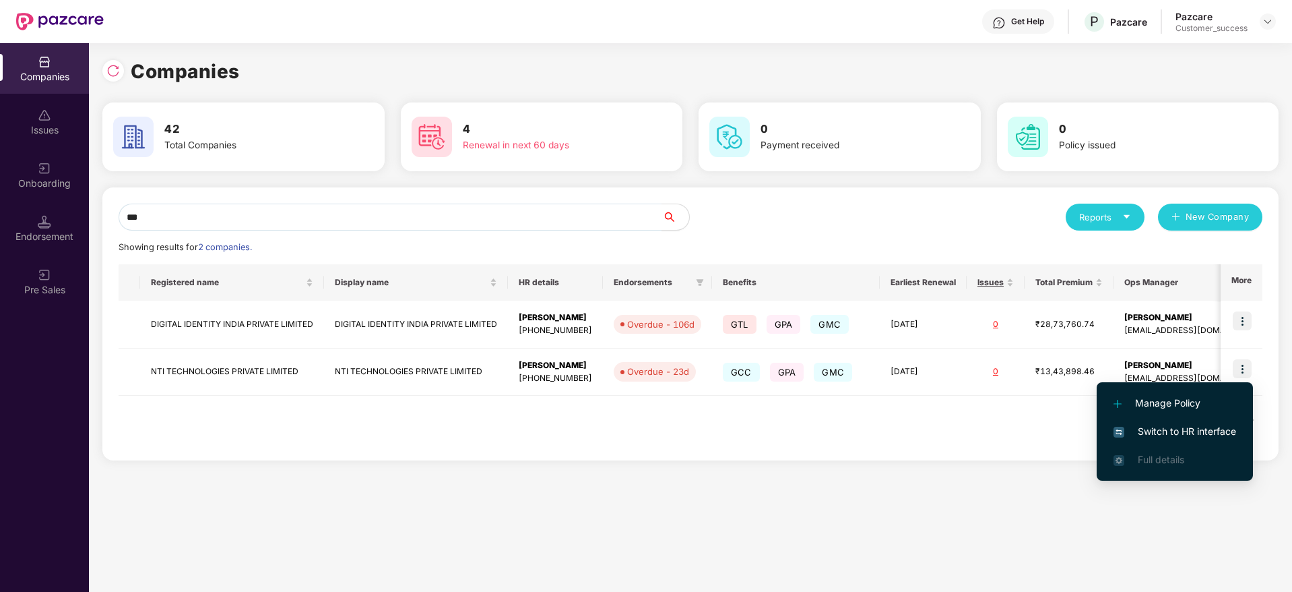
click at [1201, 425] on span "Switch to HR interface" at bounding box center [1175, 431] width 123 height 15
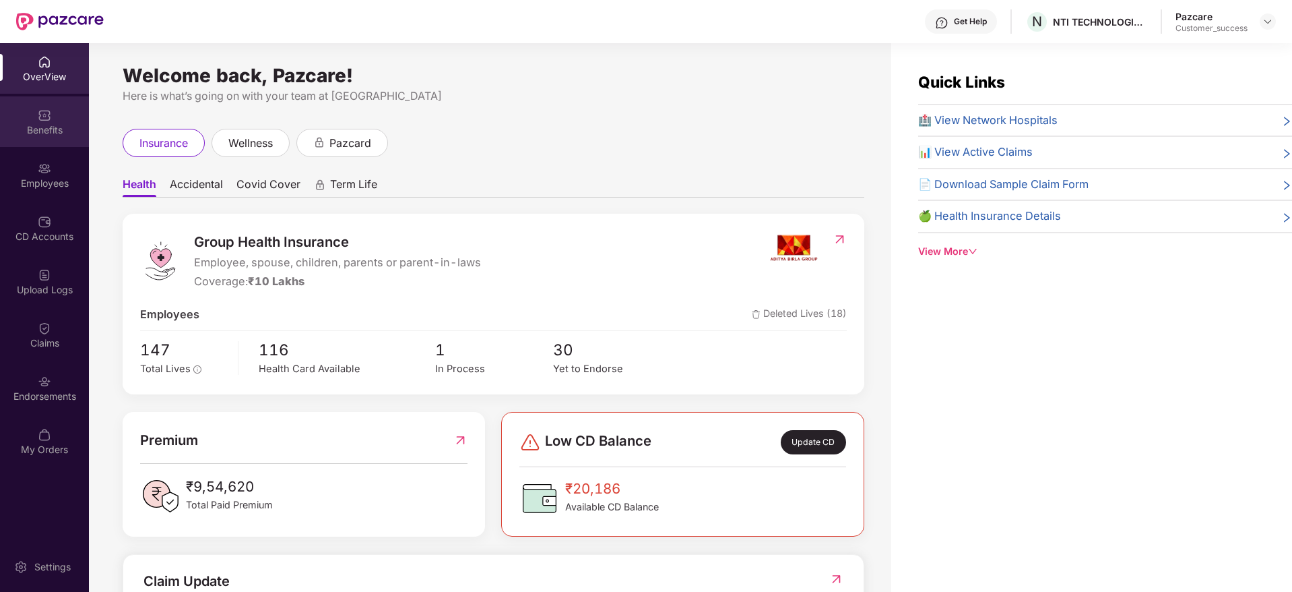
click at [44, 131] on div "Benefits" at bounding box center [44, 129] width 89 height 13
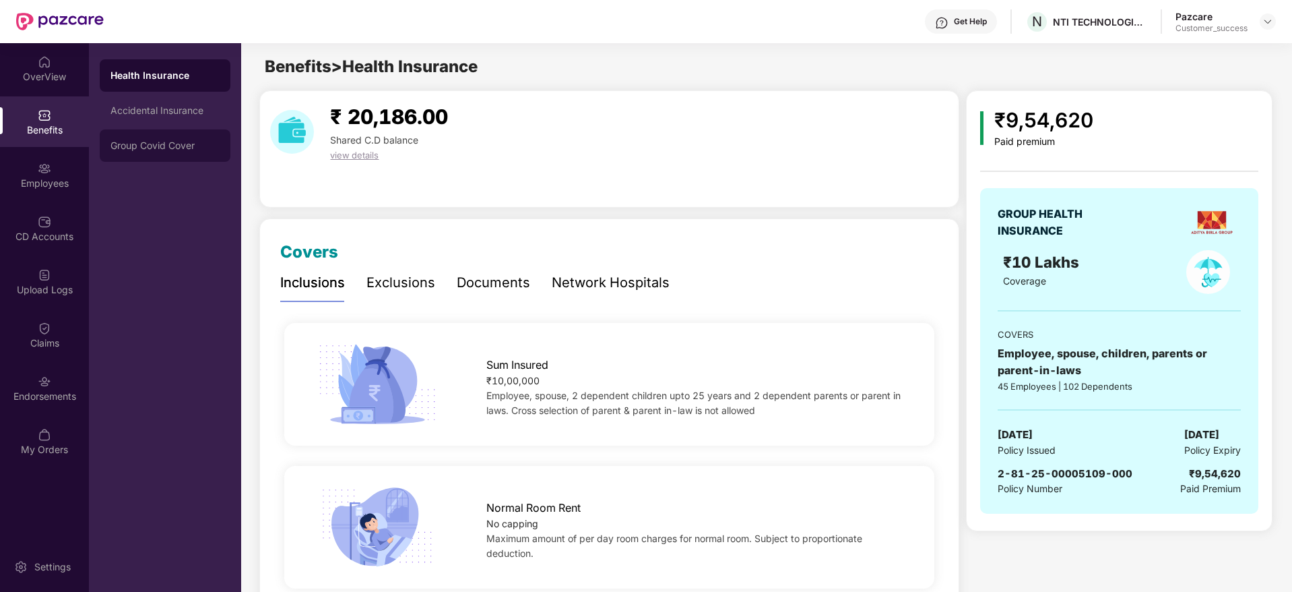
click at [170, 137] on div "Group Covid Cover" at bounding box center [165, 145] width 131 height 32
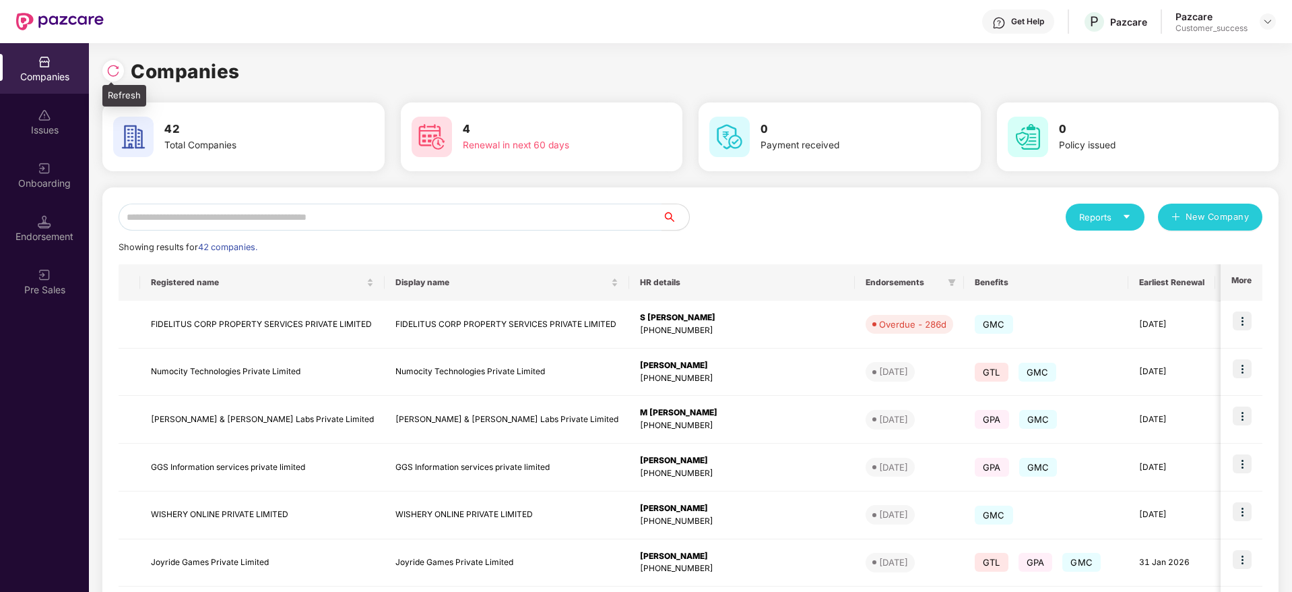
click at [121, 67] on div at bounding box center [113, 71] width 22 height 22
drag, startPoint x: 247, startPoint y: 70, endPoint x: 110, endPoint y: 70, distance: 136.1
click at [110, 70] on div "Companies" at bounding box center [690, 72] width 1176 height 30
click at [110, 70] on img at bounding box center [112, 70] width 13 height 13
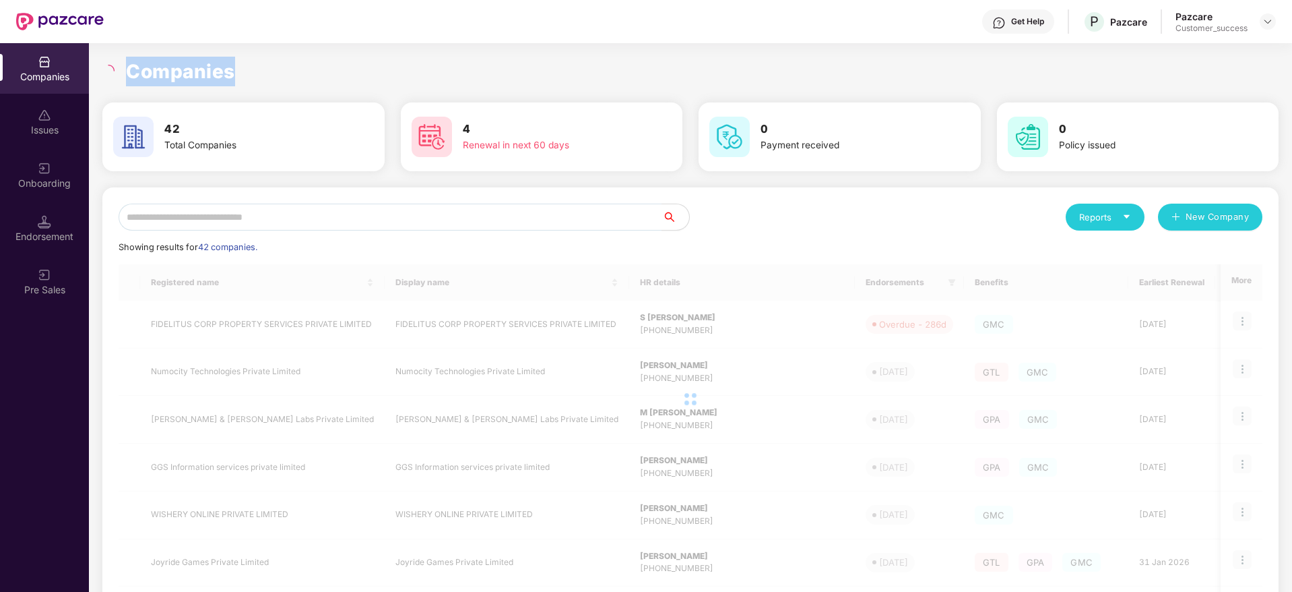
click at [183, 71] on h1 "Companies" at bounding box center [180, 72] width 109 height 30
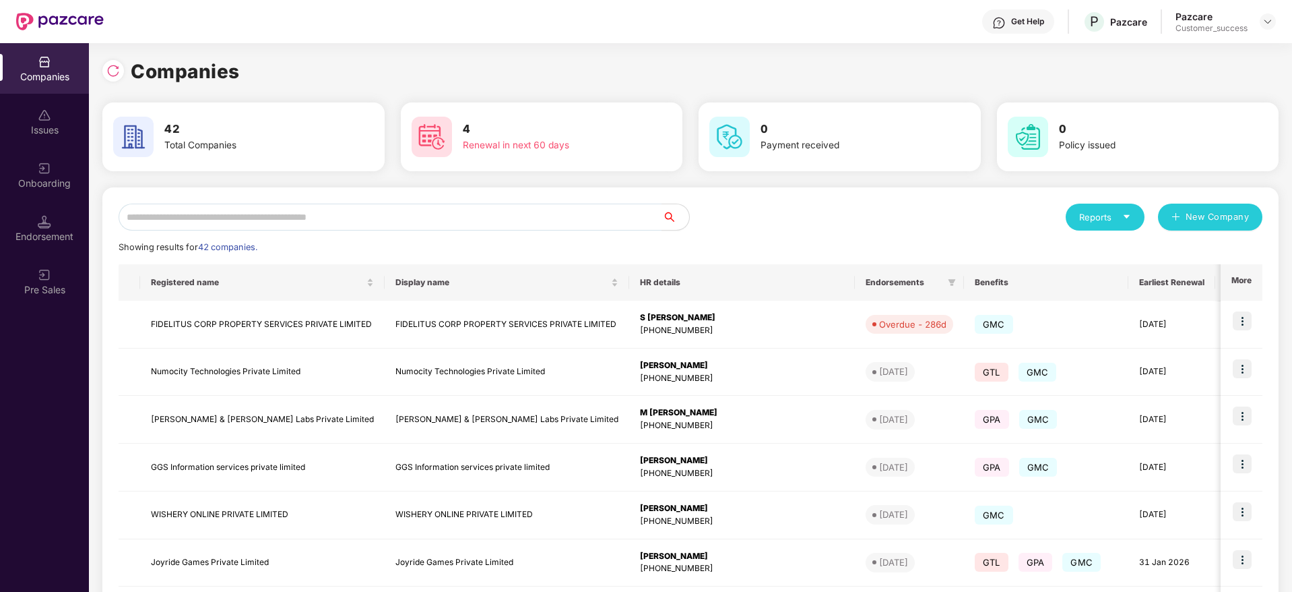
click at [867, 53] on div "Companies 42 Total Companies 4 Renewal in next 60 days 0 Payment received 0 Pol…" at bounding box center [690, 447] width 1176 height 809
click at [497, 198] on div "Reports New Company Showing results for 42 companies. Registered name Display n…" at bounding box center [690, 514] width 1176 height 654
click at [495, 222] on input "text" at bounding box center [391, 216] width 544 height 27
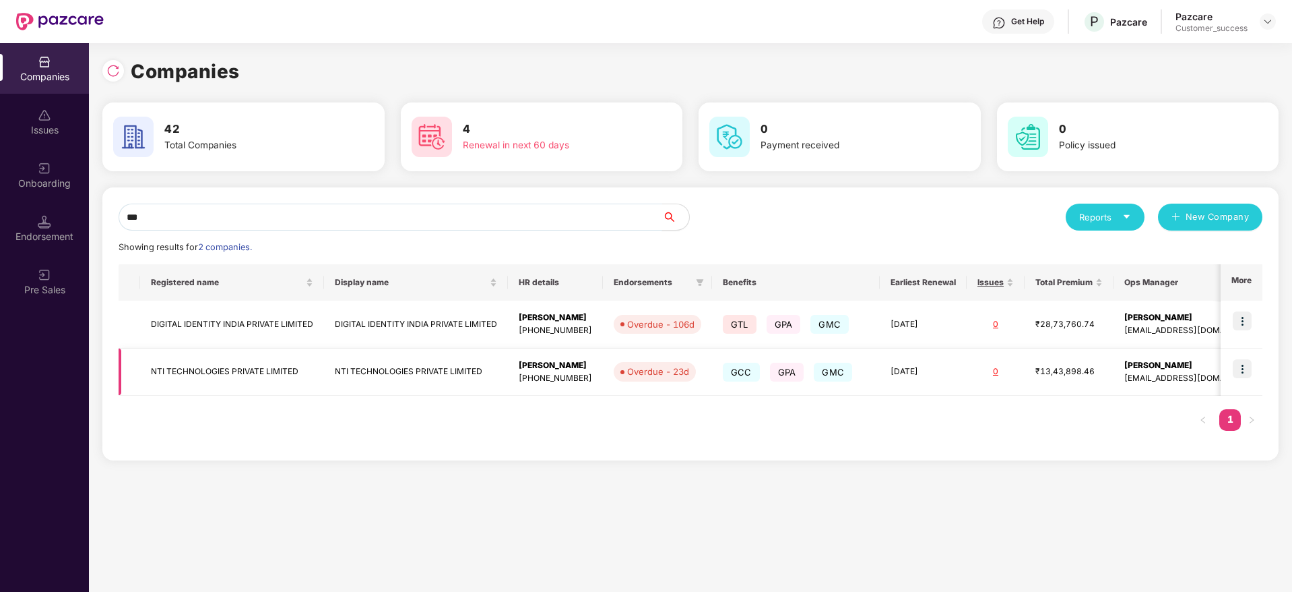
type input "***"
click at [1246, 365] on img at bounding box center [1242, 368] width 19 height 19
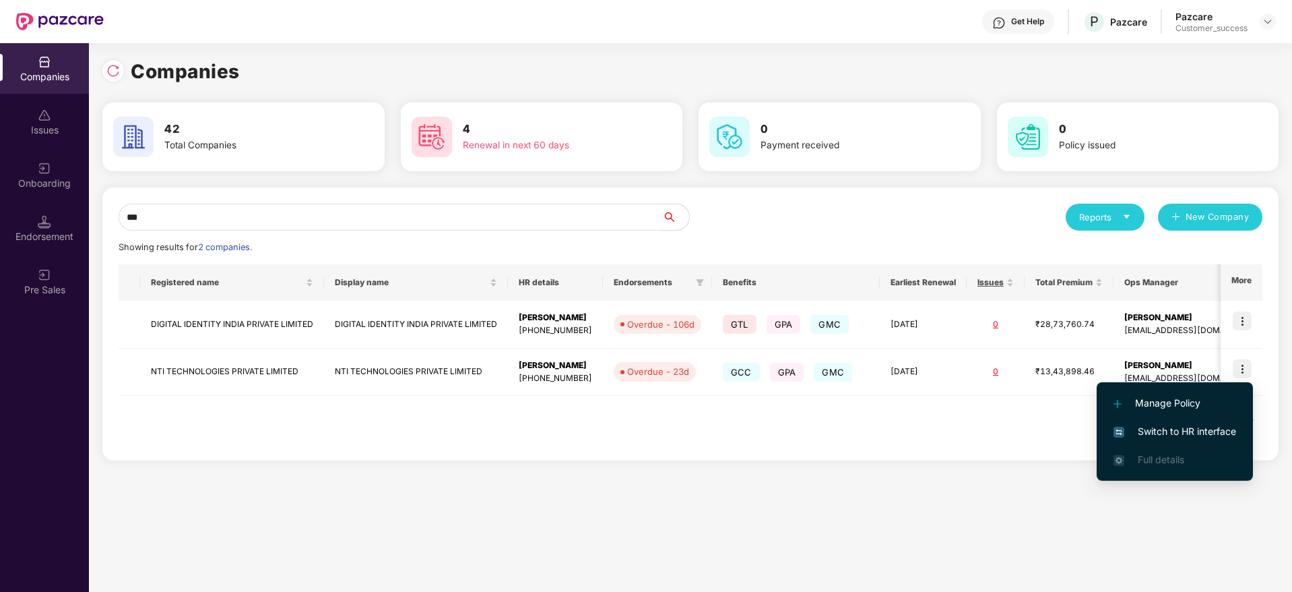
click at [1205, 431] on span "Switch to HR interface" at bounding box center [1175, 431] width 123 height 15
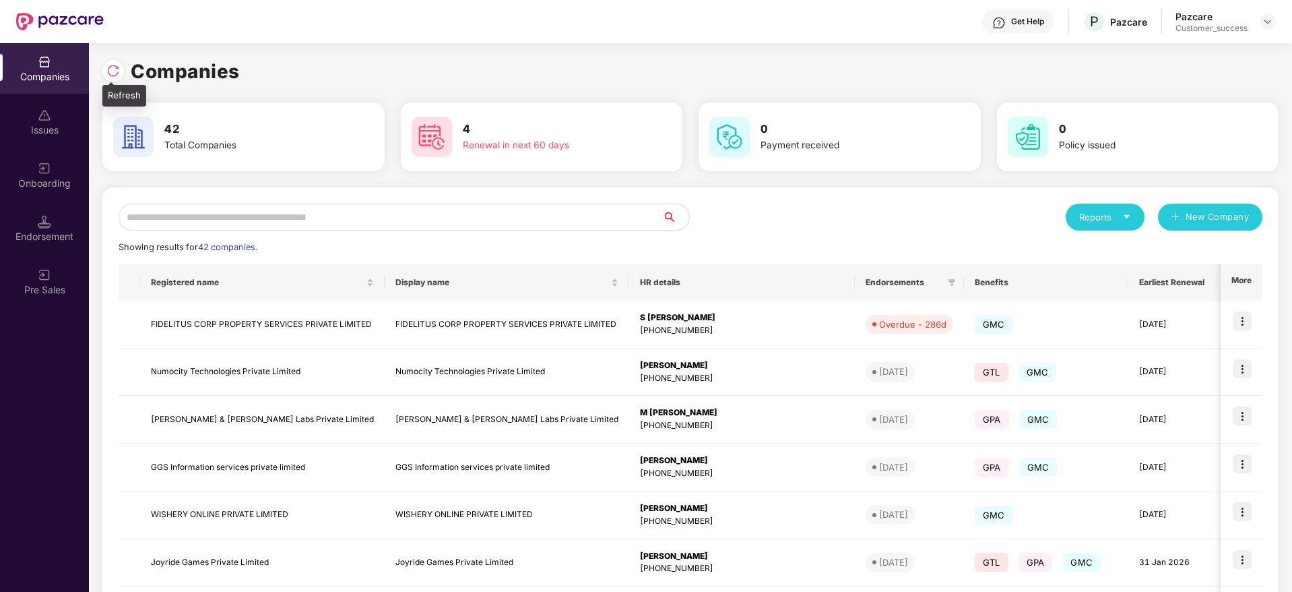
click at [113, 69] on img at bounding box center [112, 70] width 13 height 13
click at [443, 220] on input "text" at bounding box center [391, 216] width 544 height 27
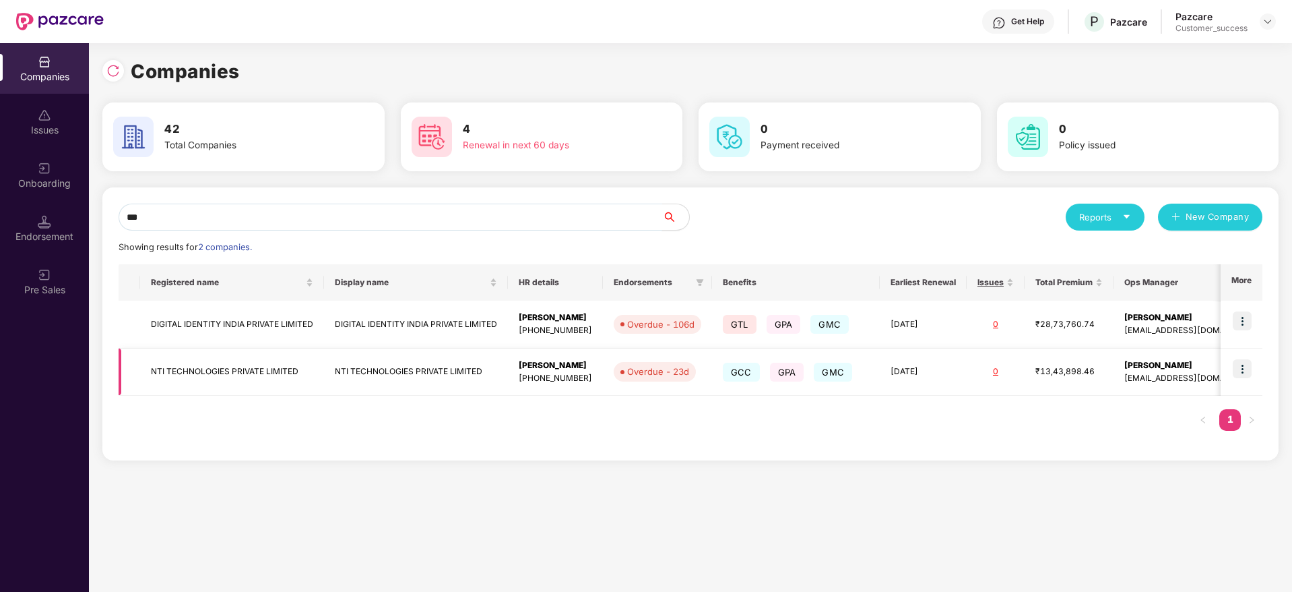
type input "***"
click at [1240, 367] on img at bounding box center [1242, 368] width 19 height 19
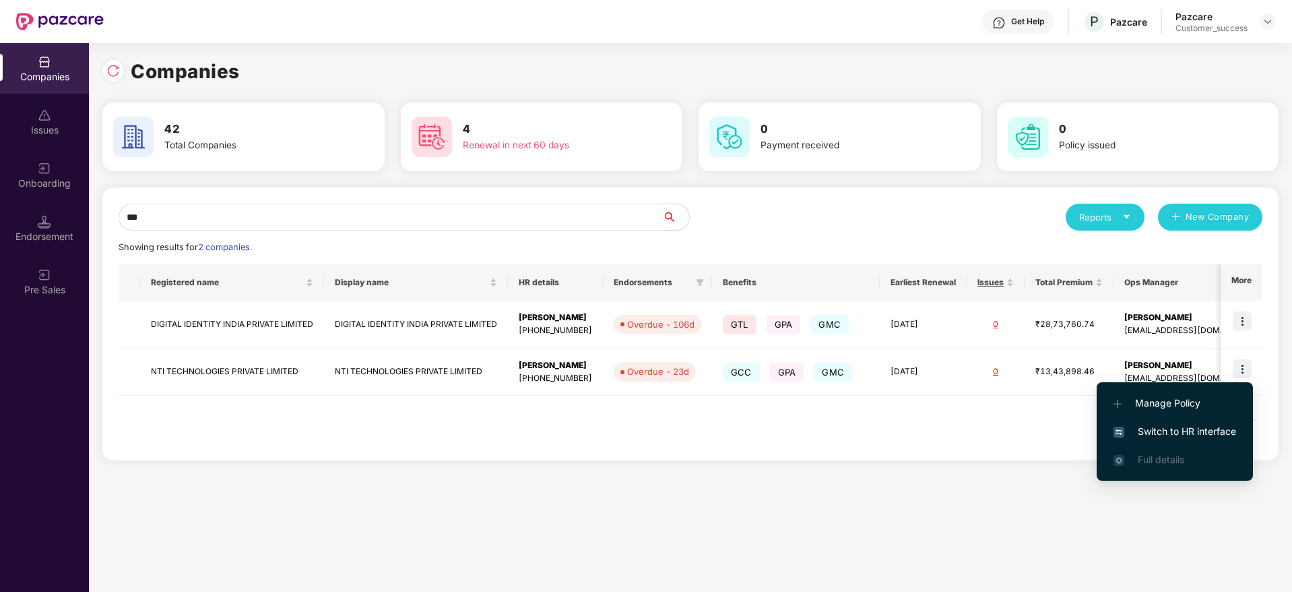
click at [1194, 438] on span "Switch to HR interface" at bounding box center [1175, 431] width 123 height 15
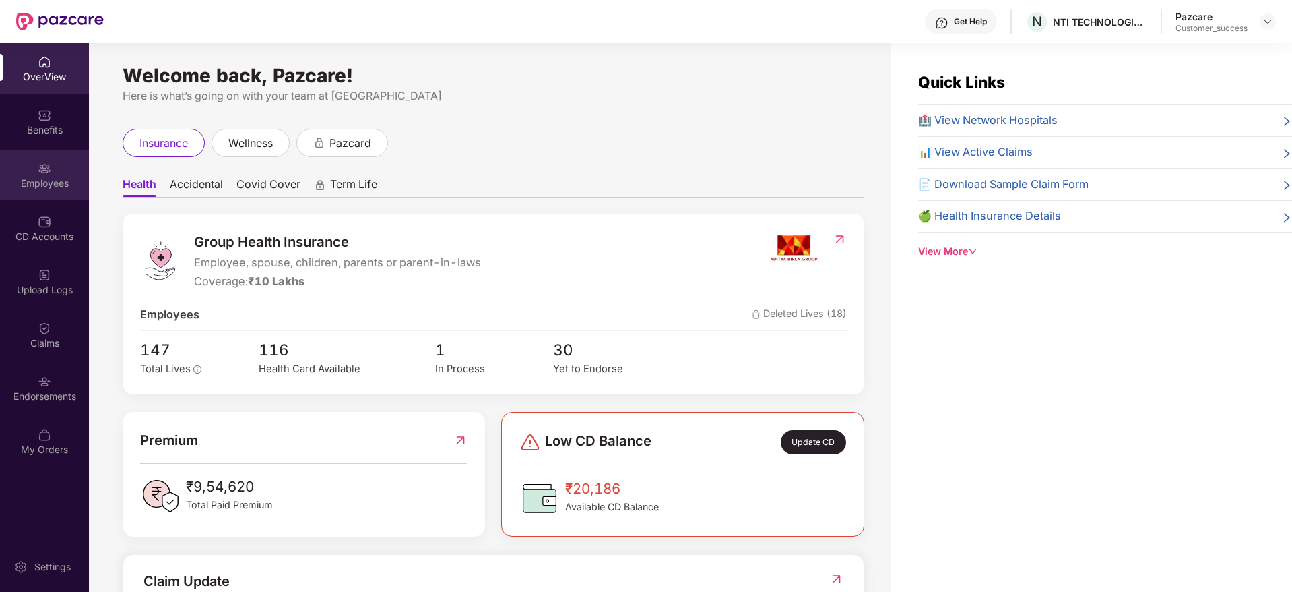
click at [50, 164] on img at bounding box center [44, 168] width 13 height 13
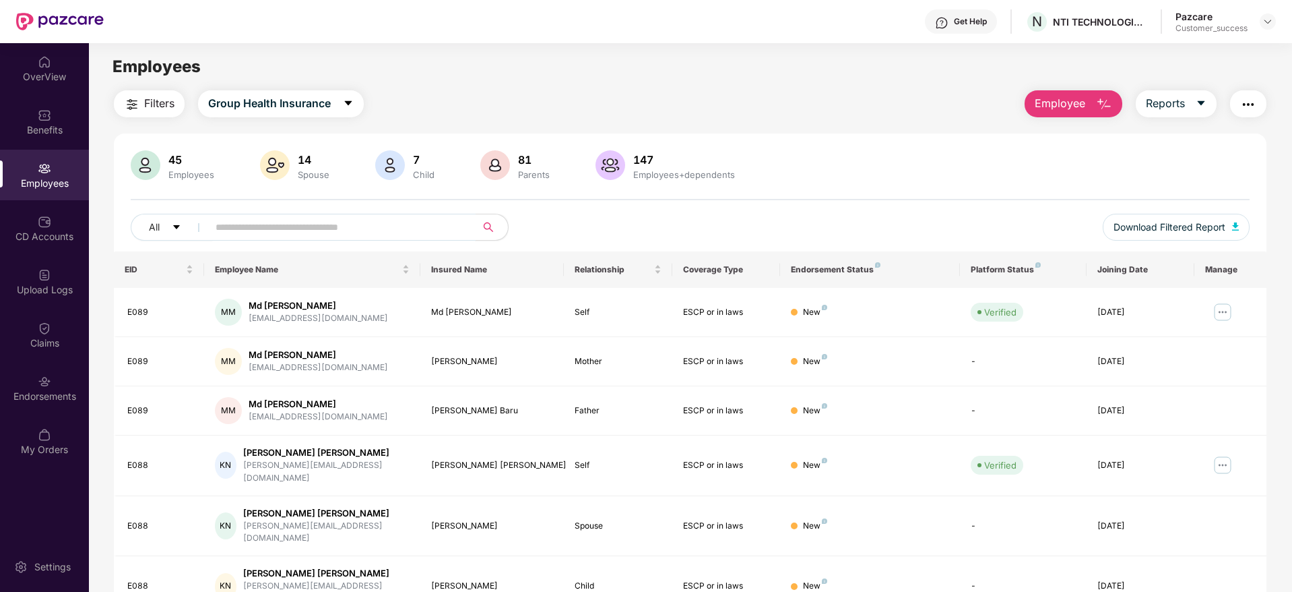
click at [262, 234] on input "text" at bounding box center [337, 227] width 242 height 20
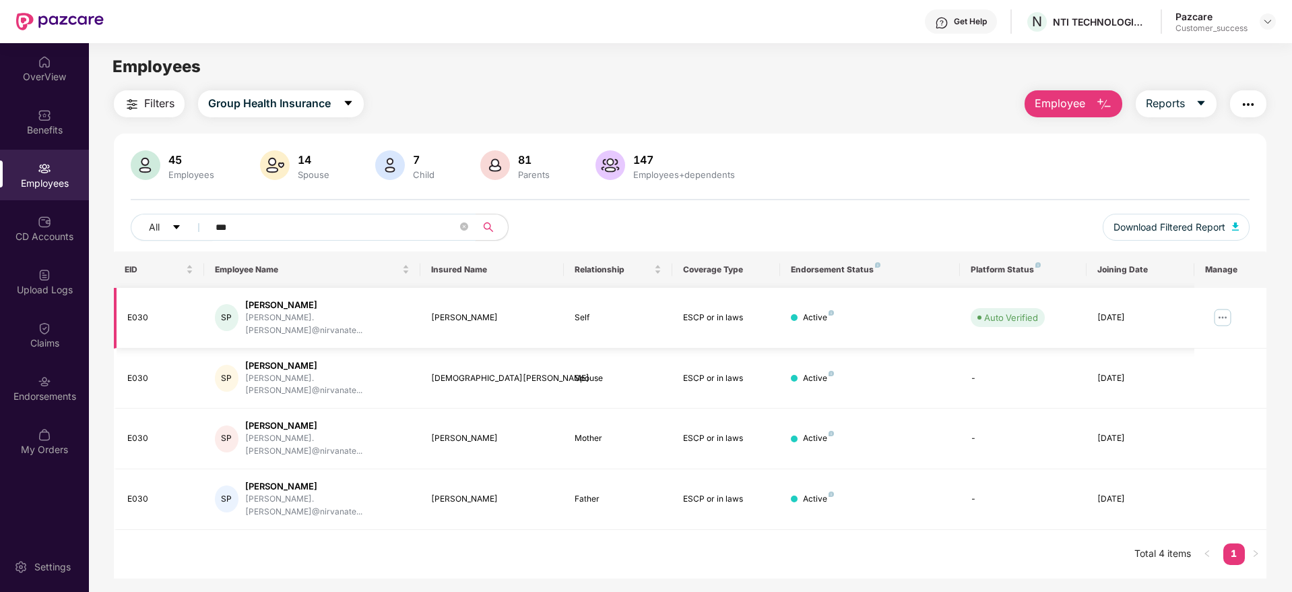
type input "***"
click at [1224, 310] on img at bounding box center [1223, 318] width 22 height 22
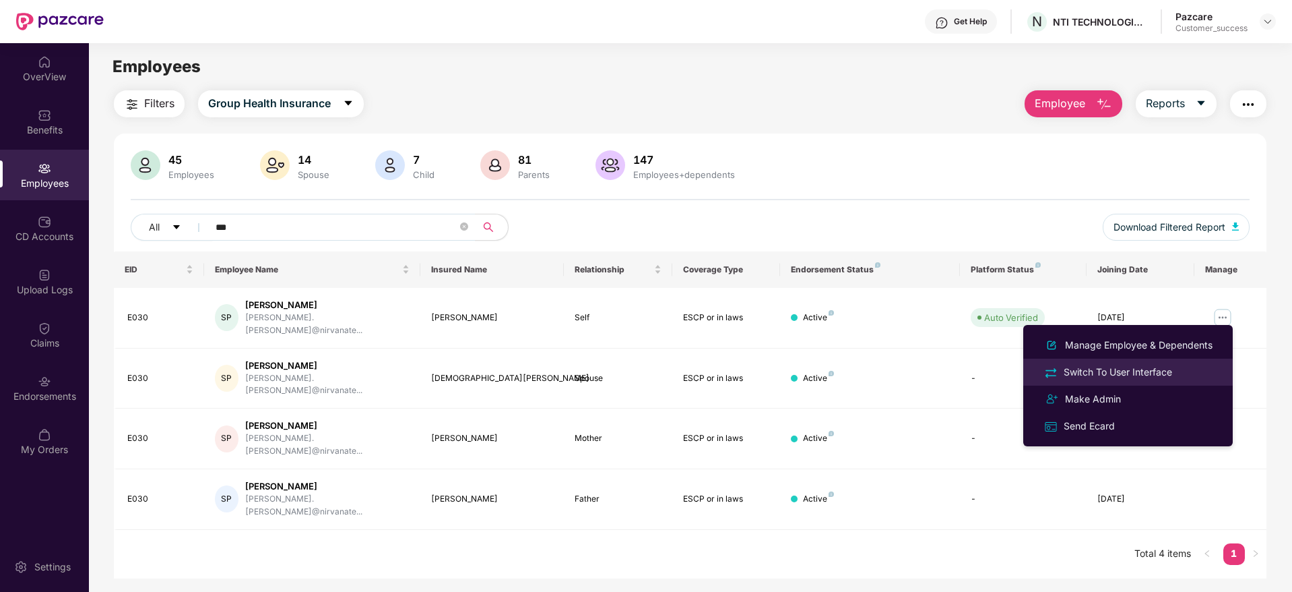
click at [1166, 377] on div "Switch To User Interface" at bounding box center [1118, 371] width 114 height 15
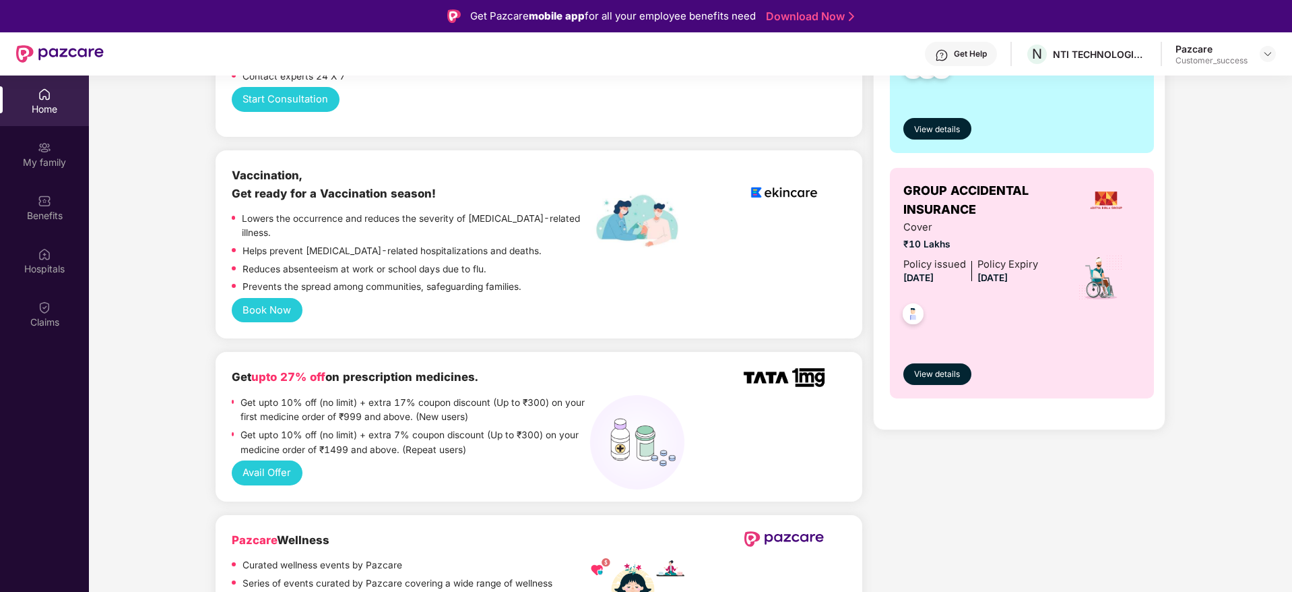
scroll to position [825, 0]
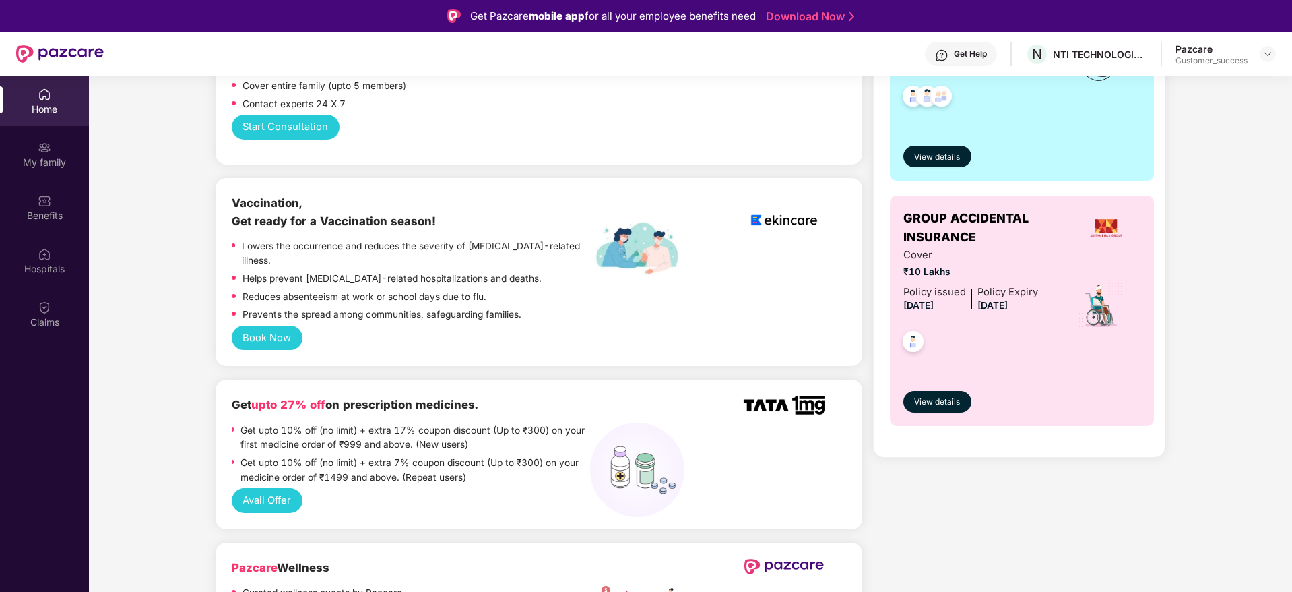
click at [270, 325] on button "Book Now" at bounding box center [267, 337] width 71 height 25
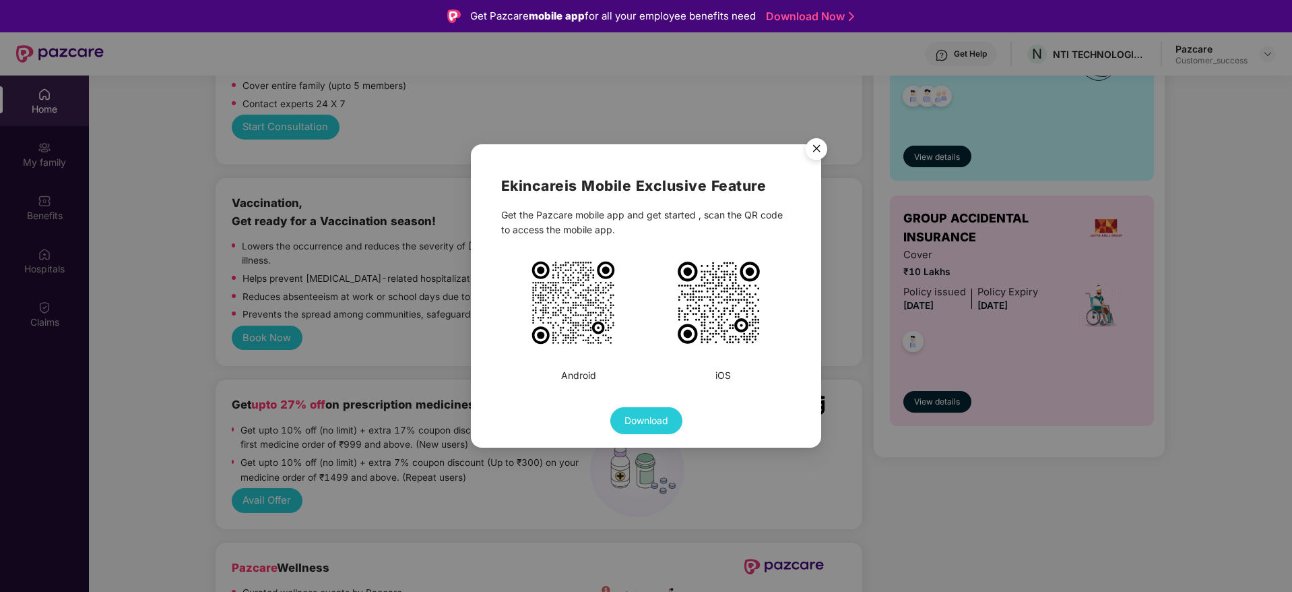
click at [354, 296] on div "Ekincare is Mobile Exclusive Feature Get the Pazcare mobile app and get started…" at bounding box center [646, 296] width 1292 height 592
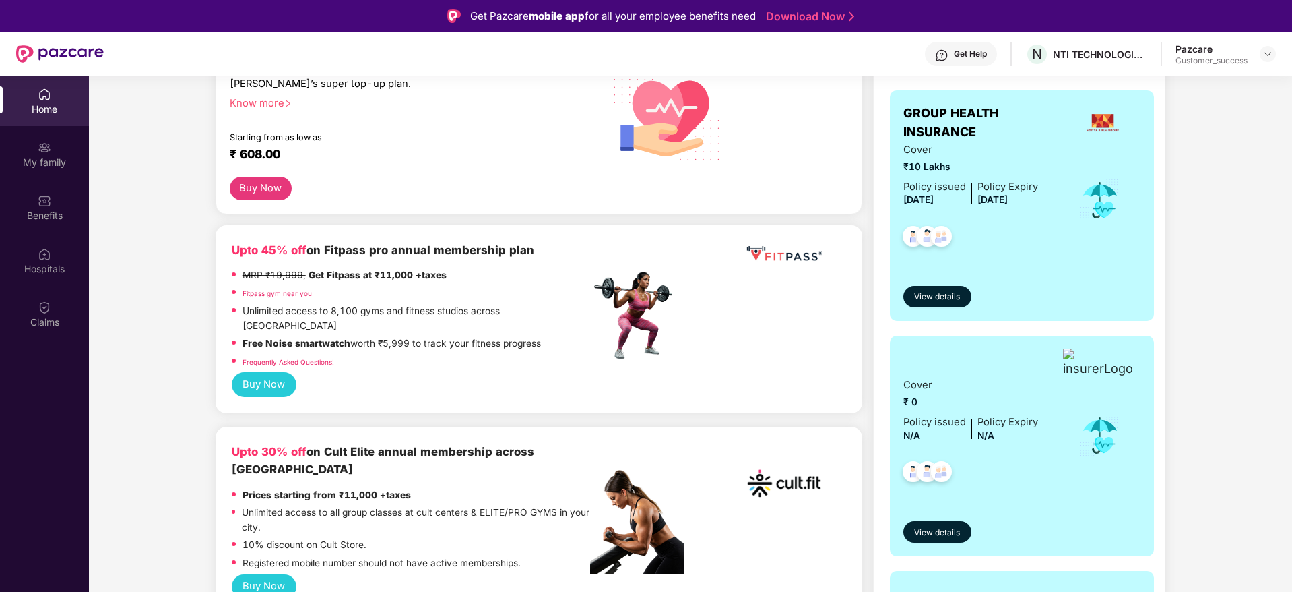
scroll to position [0, 0]
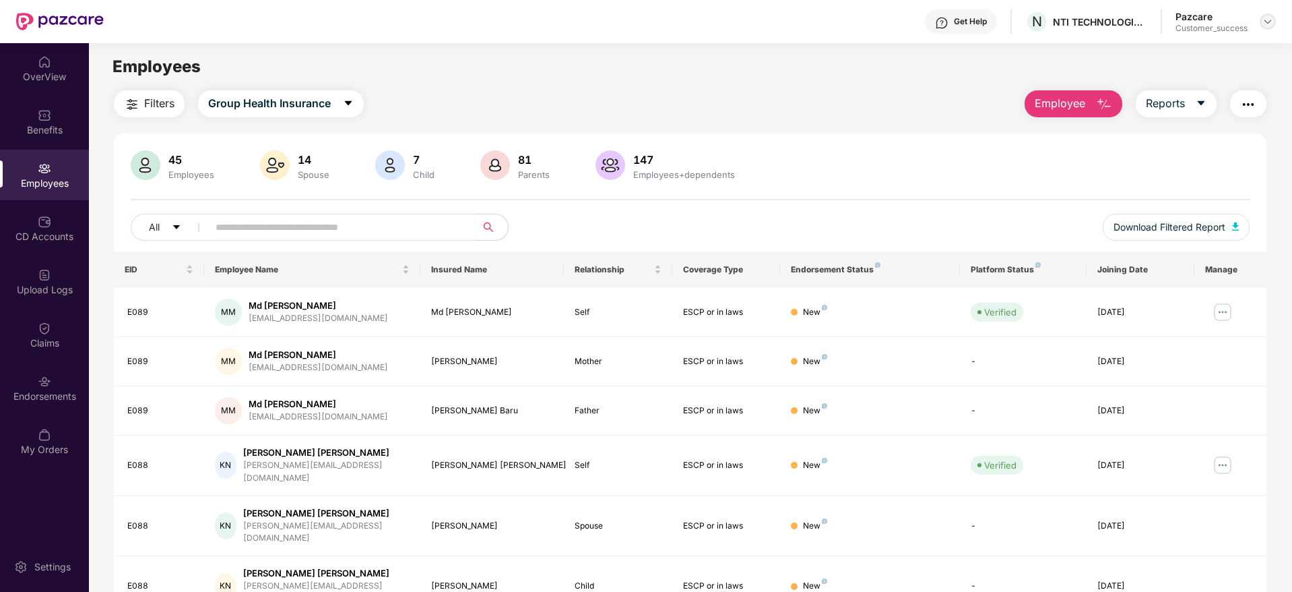
click at [1266, 19] on img at bounding box center [1268, 21] width 11 height 11
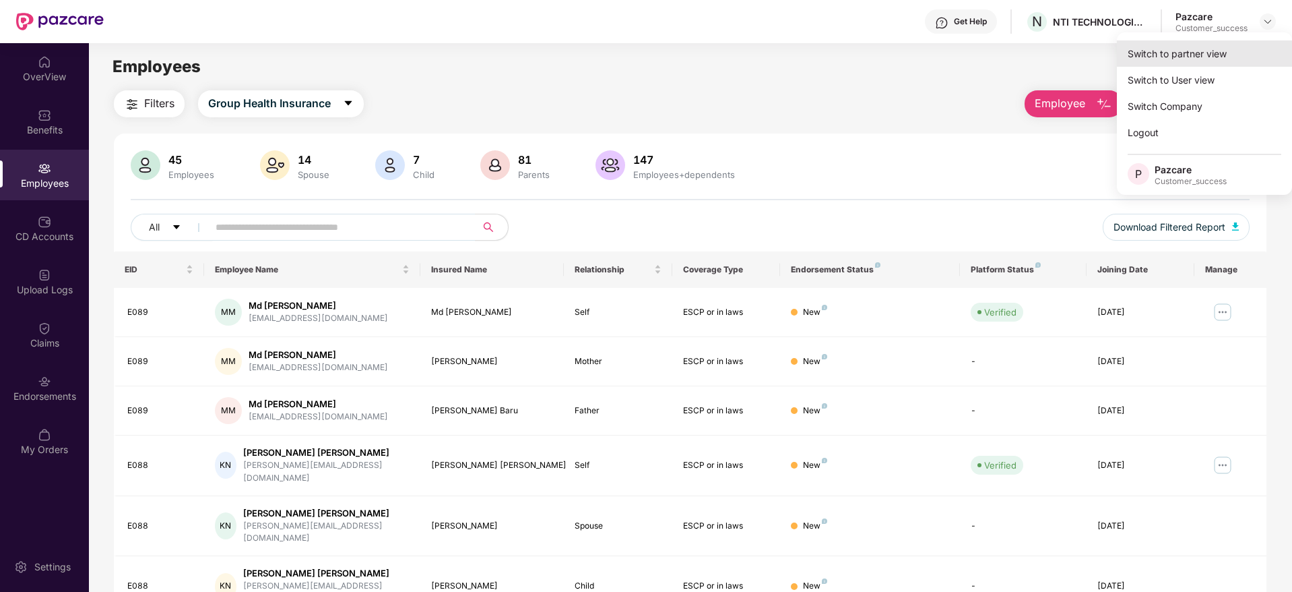
click at [1202, 52] on div "Switch to partner view" at bounding box center [1204, 53] width 175 height 26
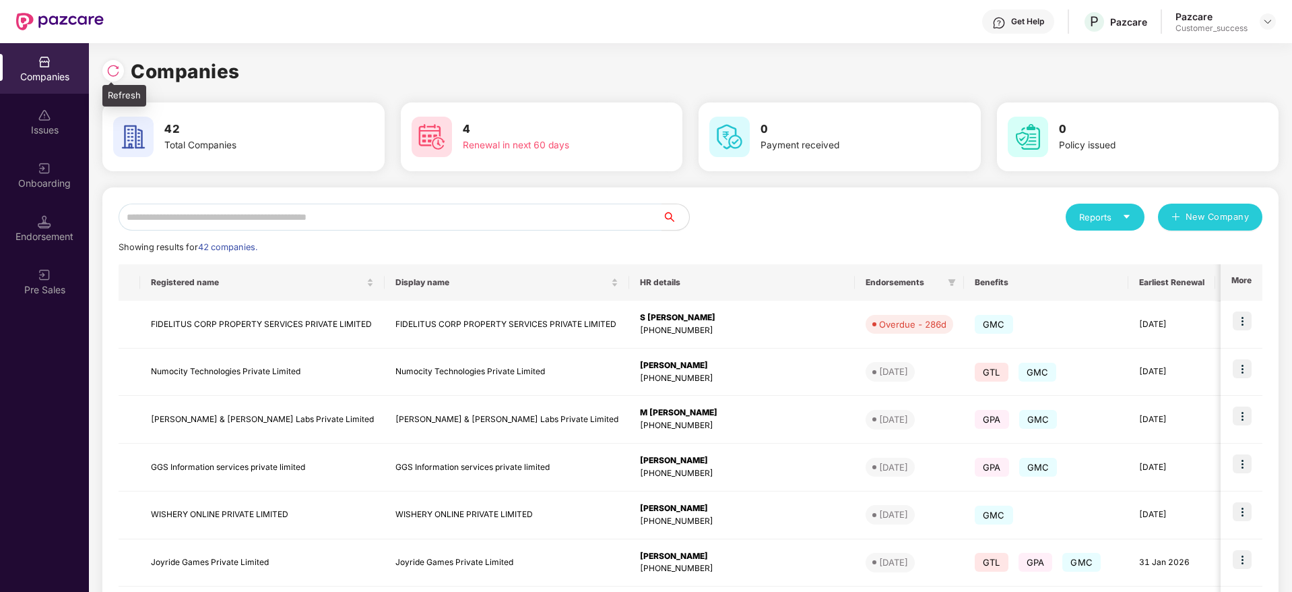
click at [110, 72] on img at bounding box center [112, 70] width 13 height 13
click at [120, 70] on div at bounding box center [113, 71] width 22 height 22
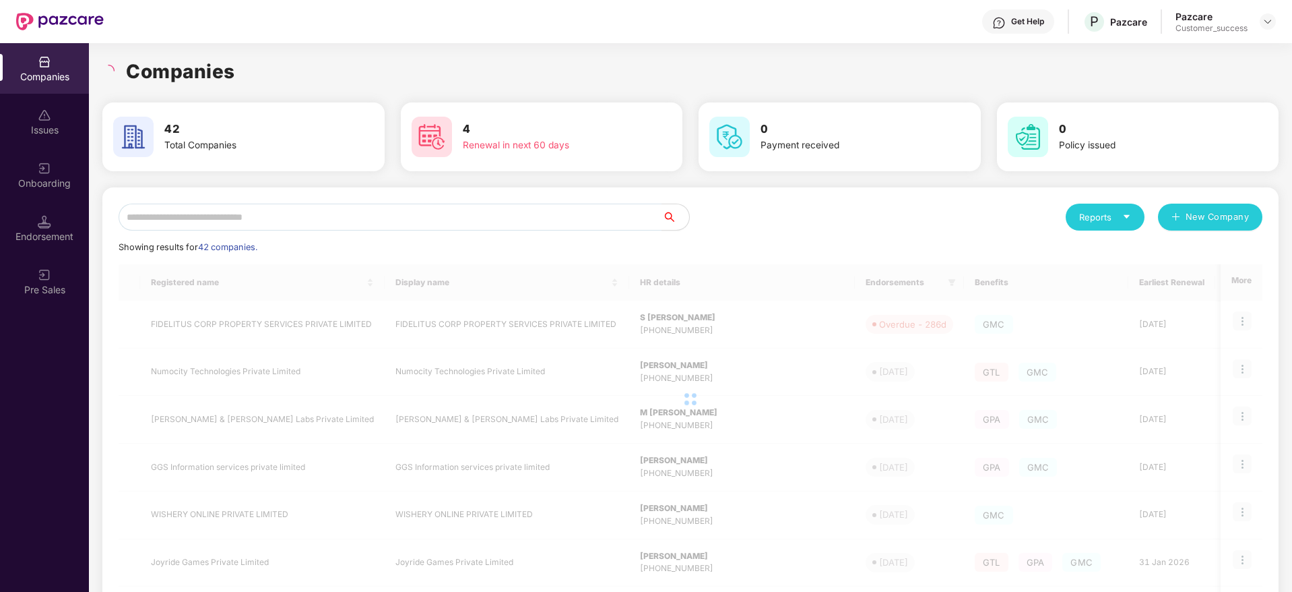
click at [308, 71] on div "Companies" at bounding box center [690, 72] width 1176 height 30
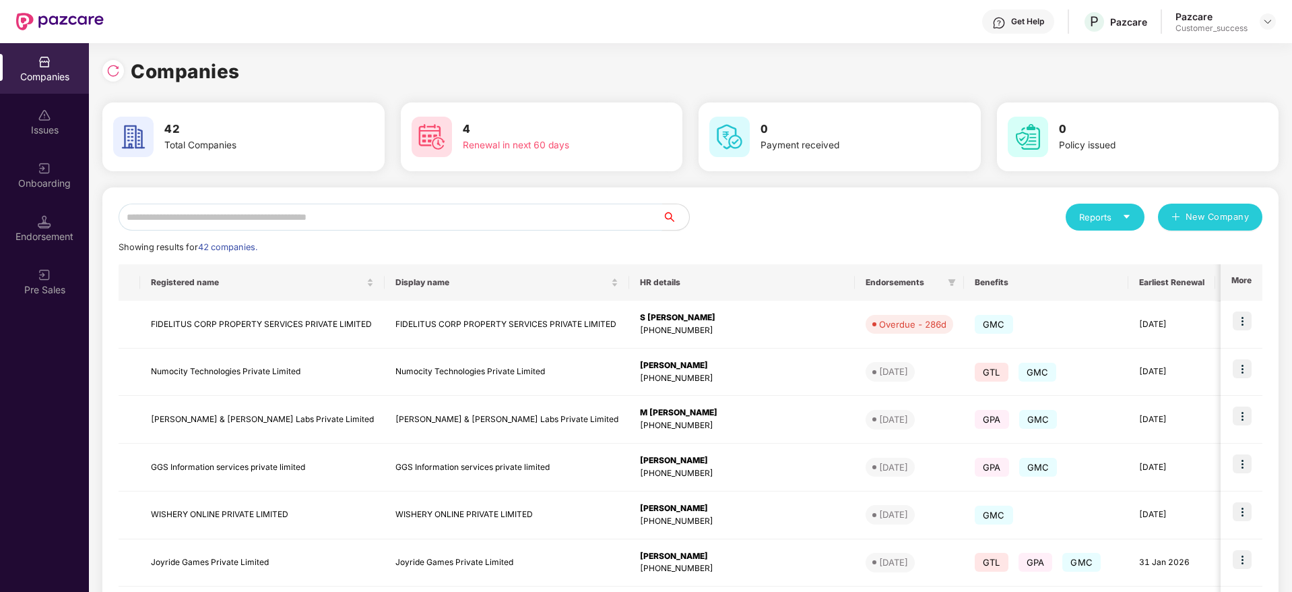
click at [416, 218] on input "text" at bounding box center [391, 216] width 544 height 27
click at [492, 217] on input "text" at bounding box center [391, 216] width 544 height 27
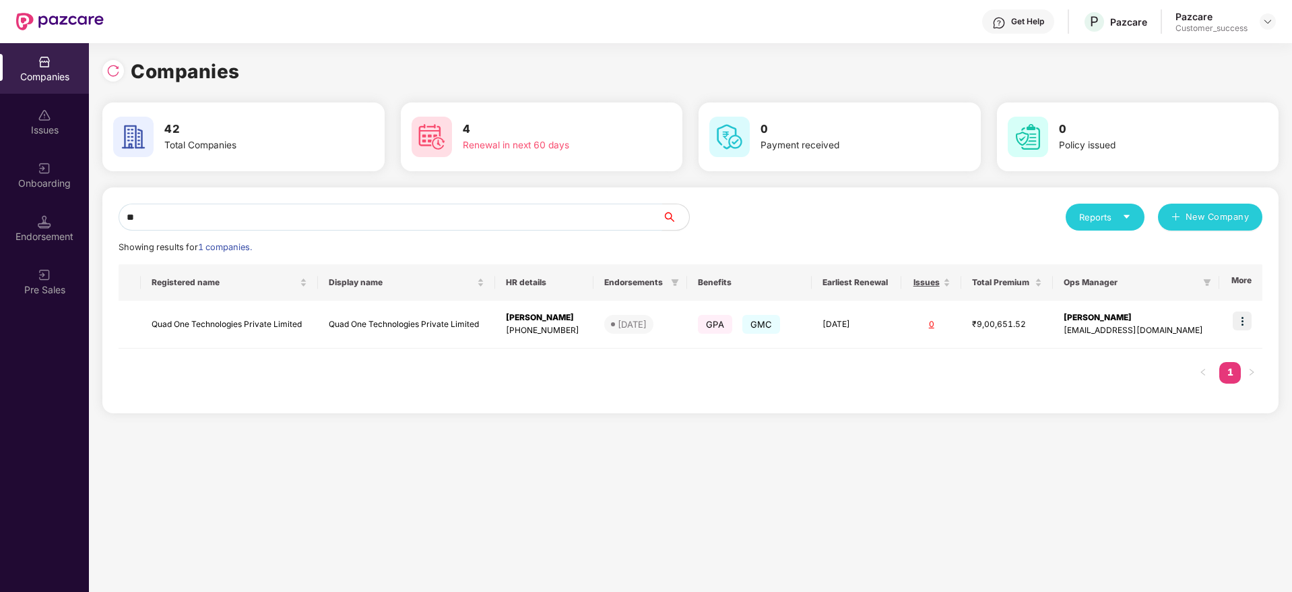
type input "*"
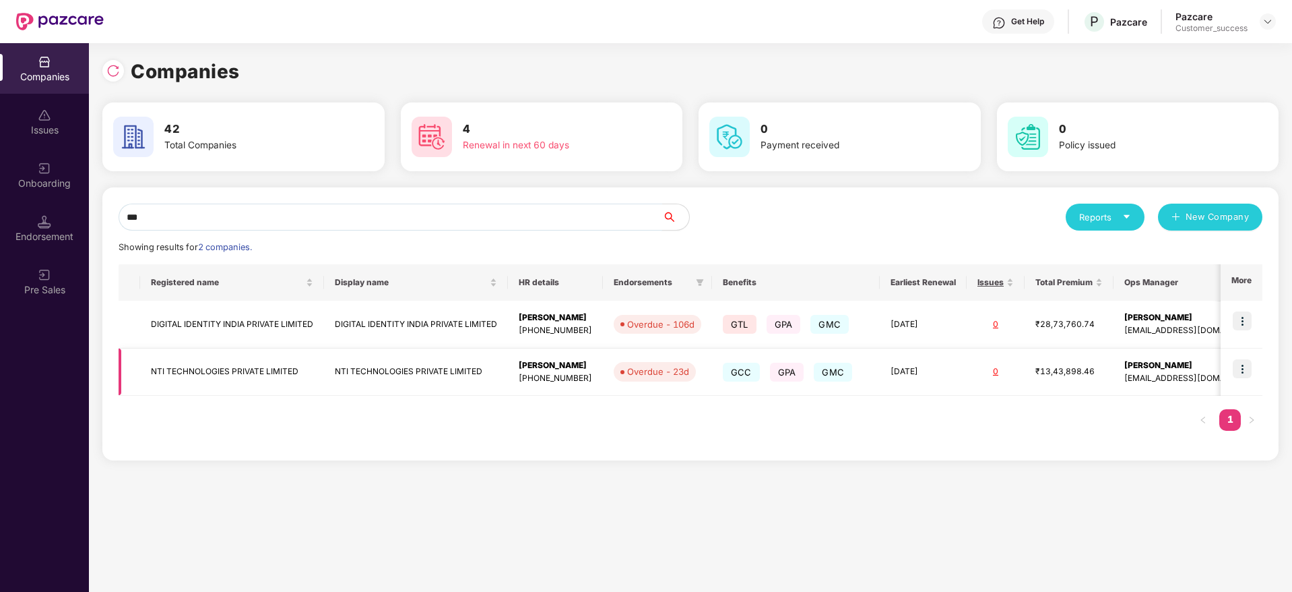
type input "***"
click at [1244, 364] on img at bounding box center [1242, 368] width 19 height 19
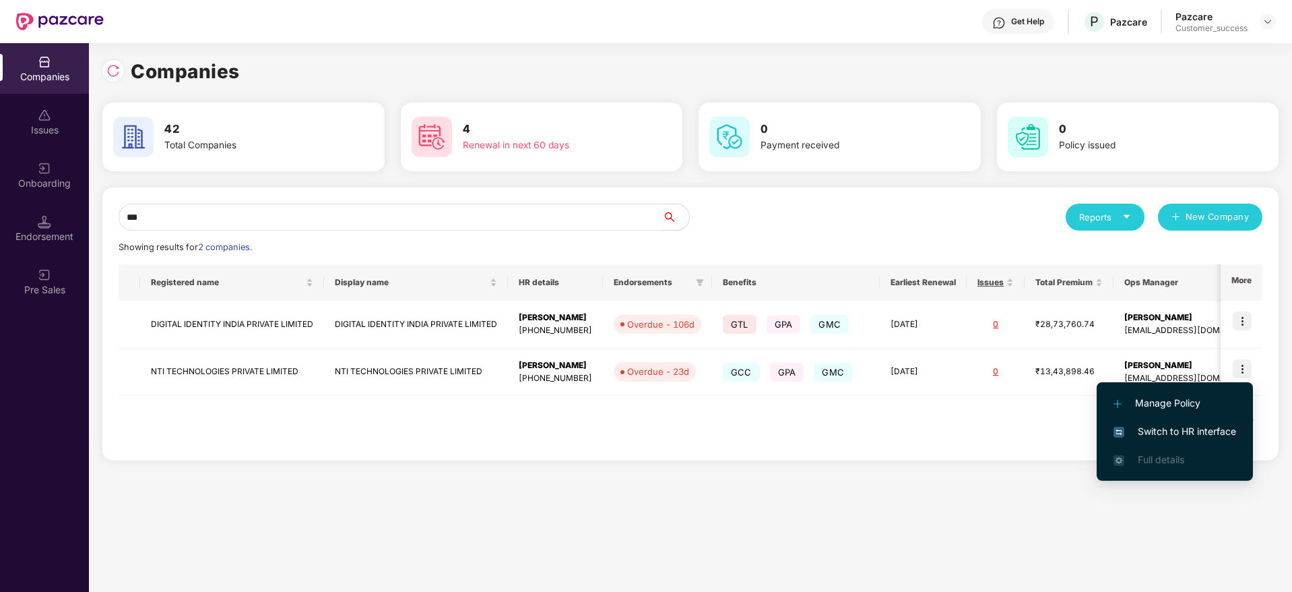
click at [1187, 429] on span "Switch to HR interface" at bounding box center [1175, 431] width 123 height 15
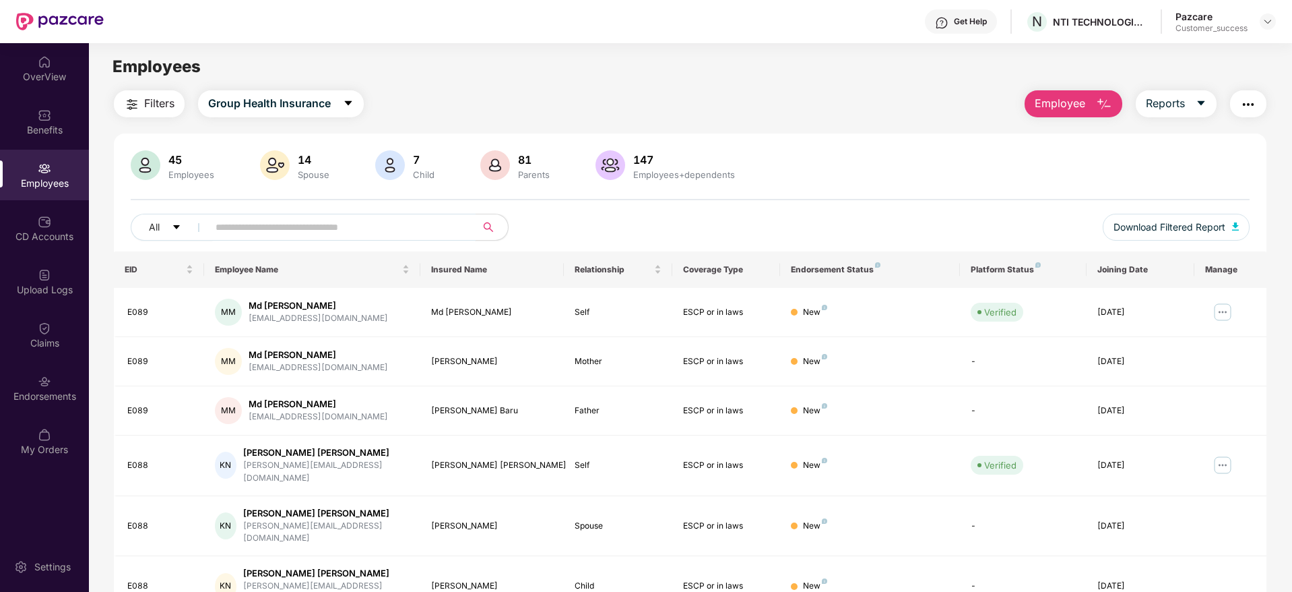
click at [305, 226] on input "text" at bounding box center [337, 227] width 242 height 20
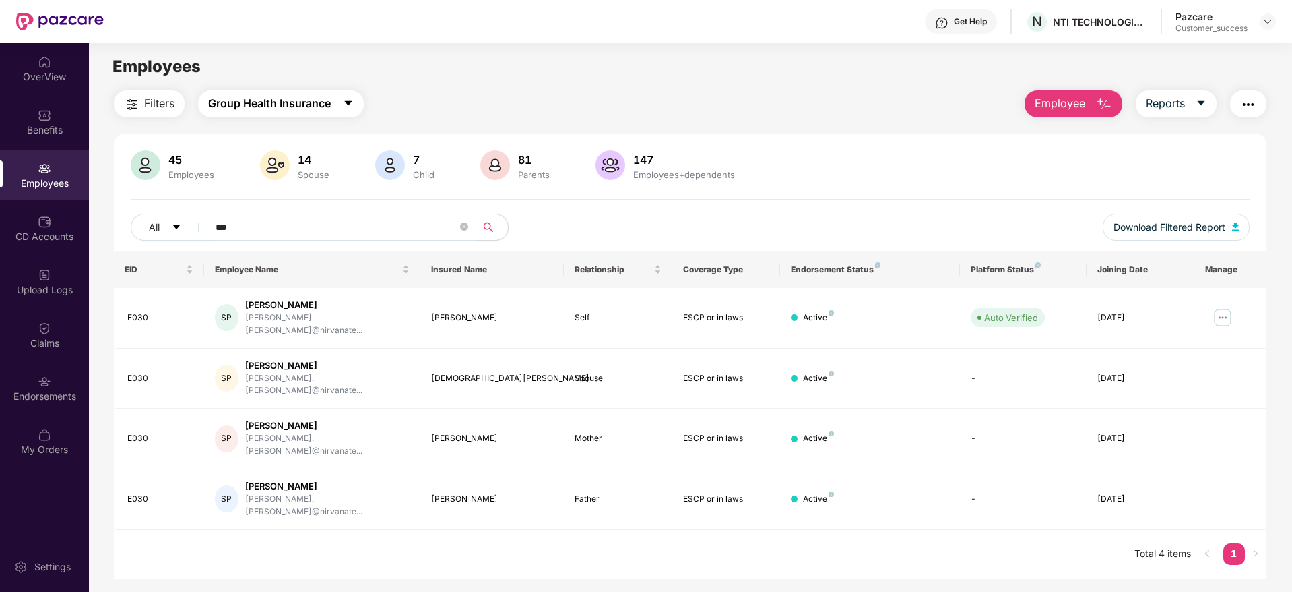
type input "***"
click at [354, 103] on icon "caret-down" at bounding box center [348, 103] width 11 height 11
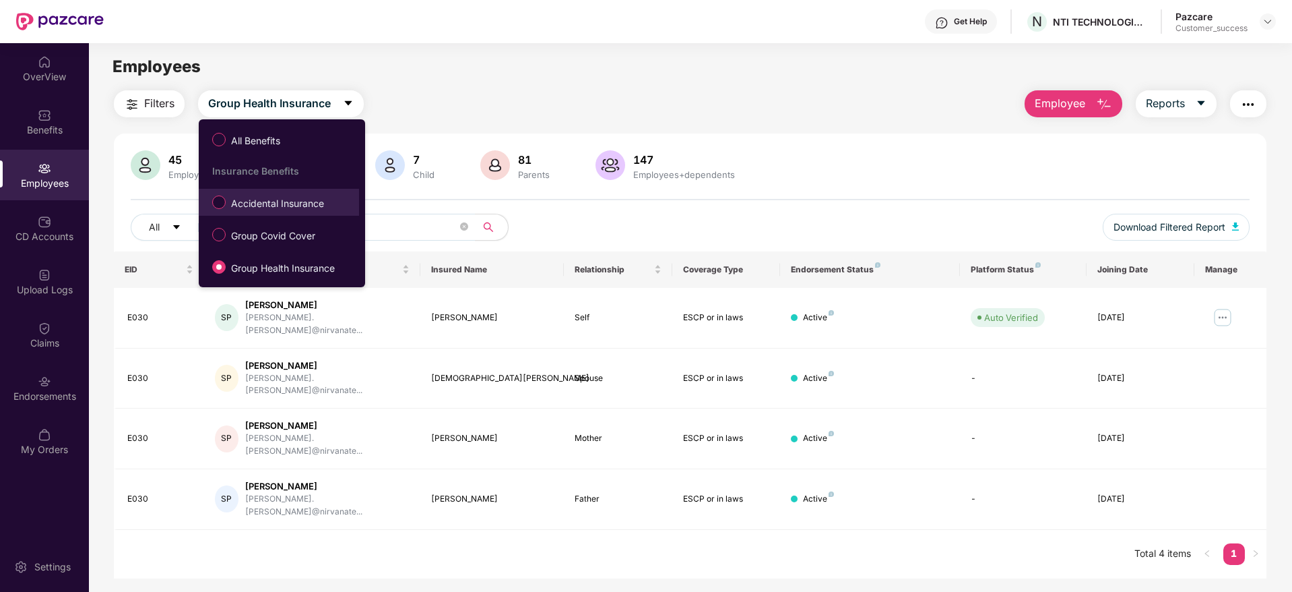
click at [315, 205] on span "Accidental Insurance" at bounding box center [278, 203] width 104 height 15
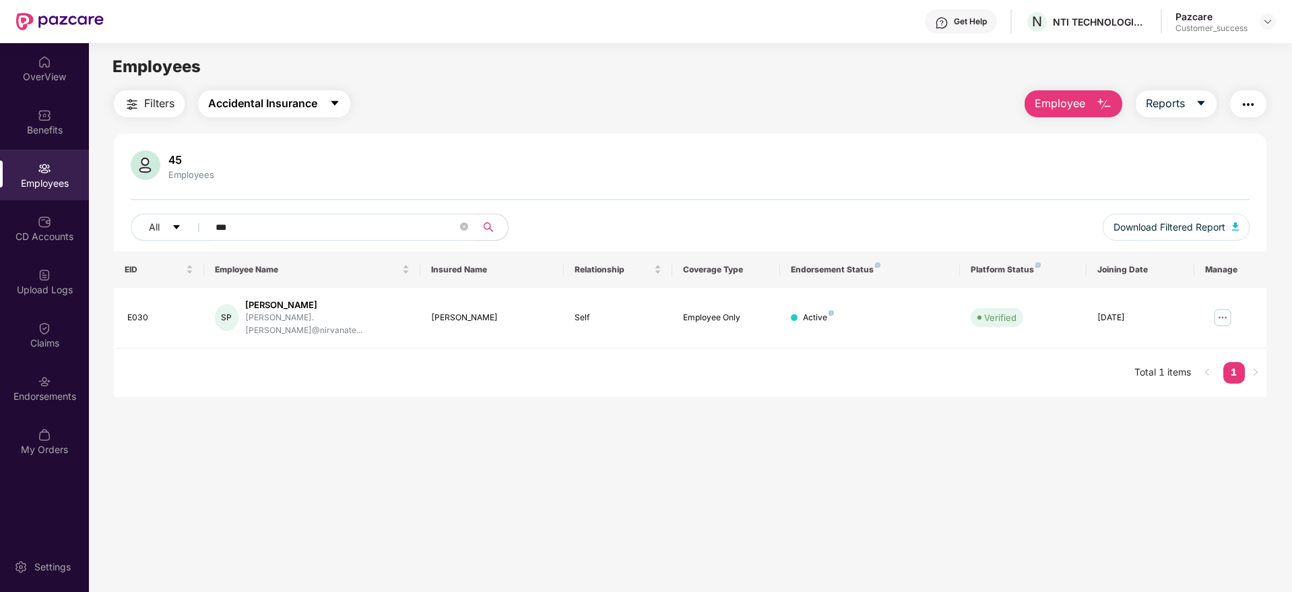
click at [249, 106] on span "Accidental Insurance" at bounding box center [262, 103] width 109 height 17
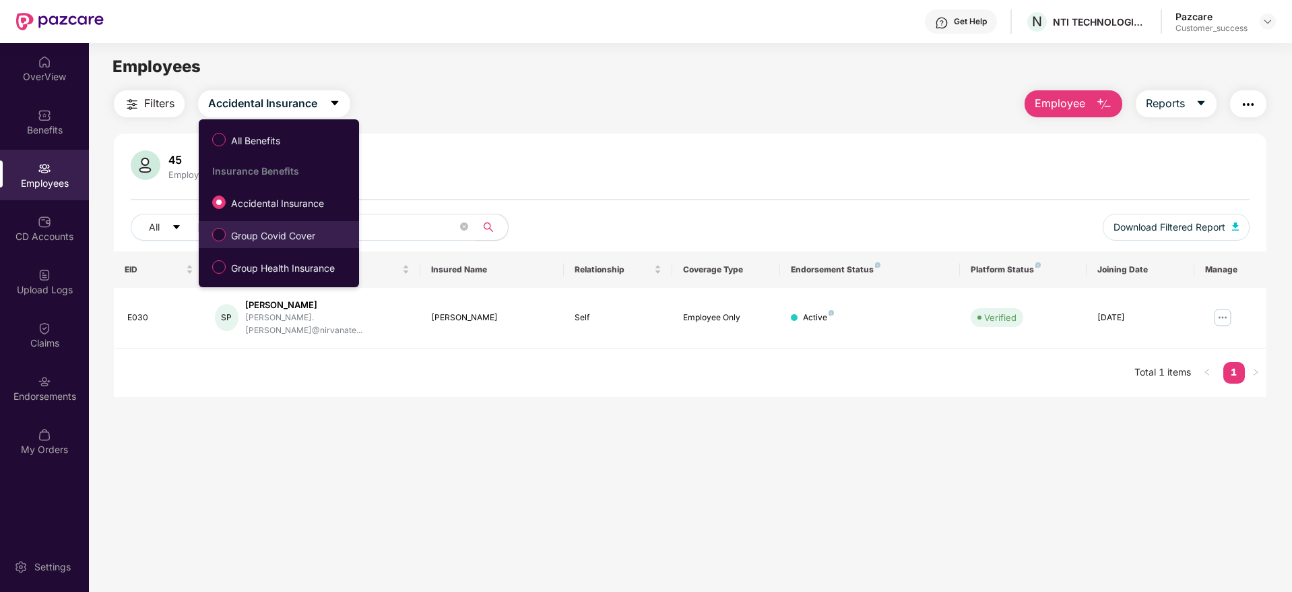
click at [308, 228] on span "Group Covid Cover" at bounding box center [273, 235] width 95 height 15
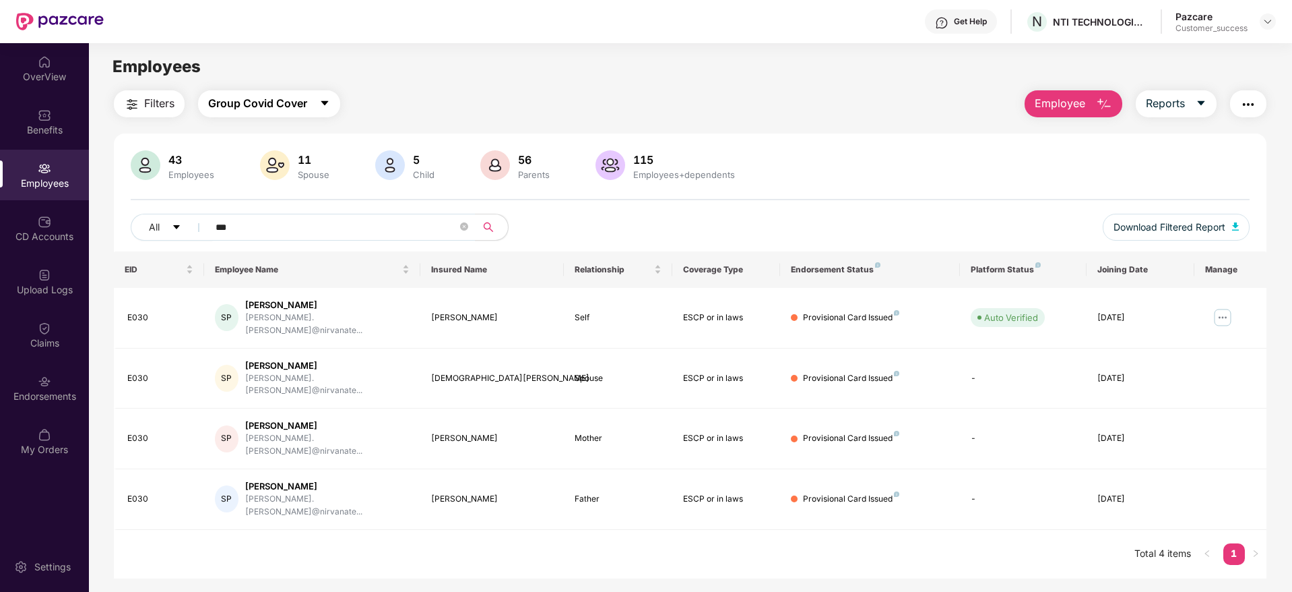
click at [300, 100] on span "Group Covid Cover" at bounding box center [257, 103] width 99 height 17
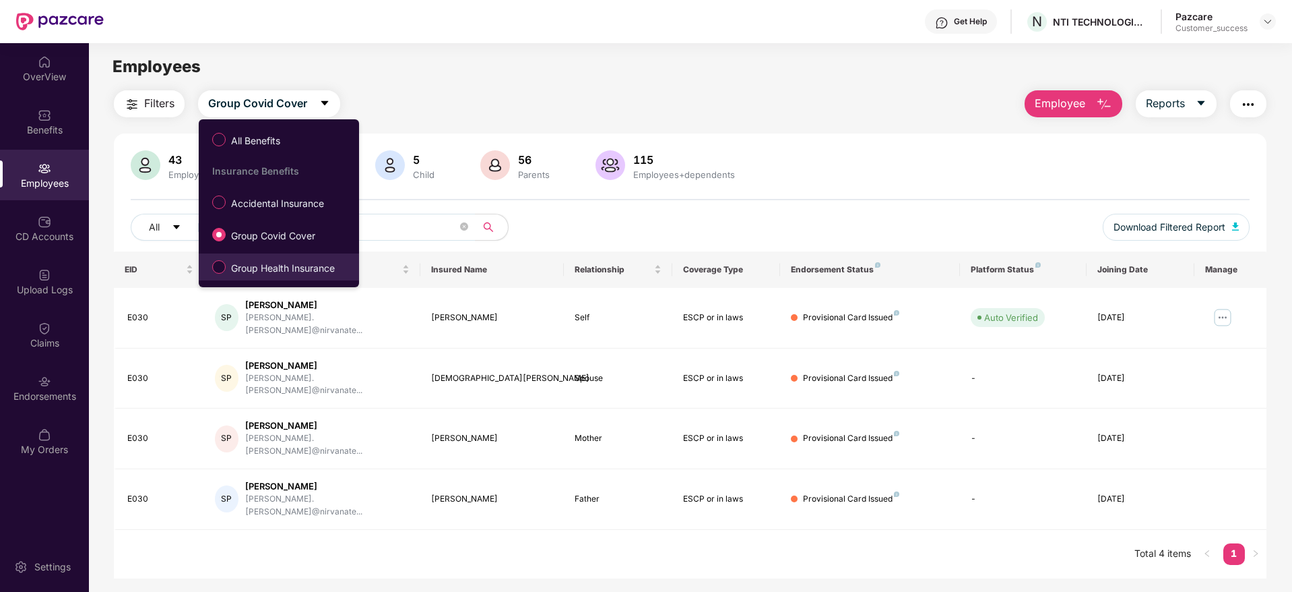
click at [296, 268] on span "Group Health Insurance" at bounding box center [283, 268] width 115 height 15
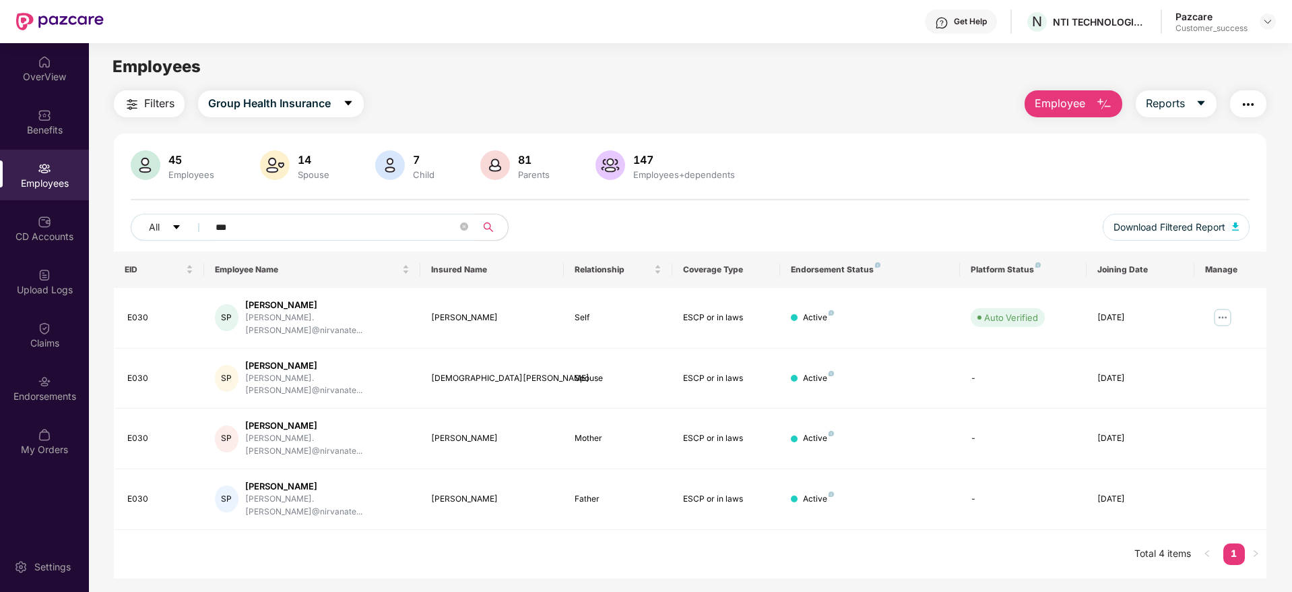
click at [546, 69] on div "Employees" at bounding box center [690, 67] width 1203 height 26
click at [468, 226] on icon "close-circle" at bounding box center [464, 226] width 8 height 8
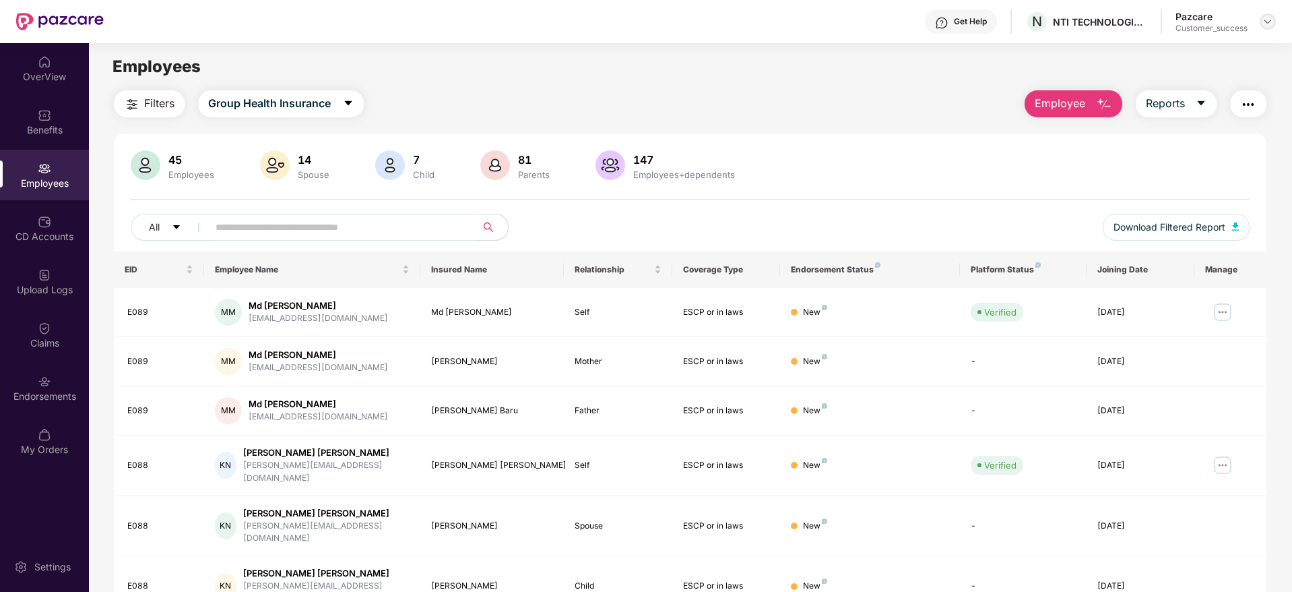
click at [1272, 18] on img at bounding box center [1268, 21] width 11 height 11
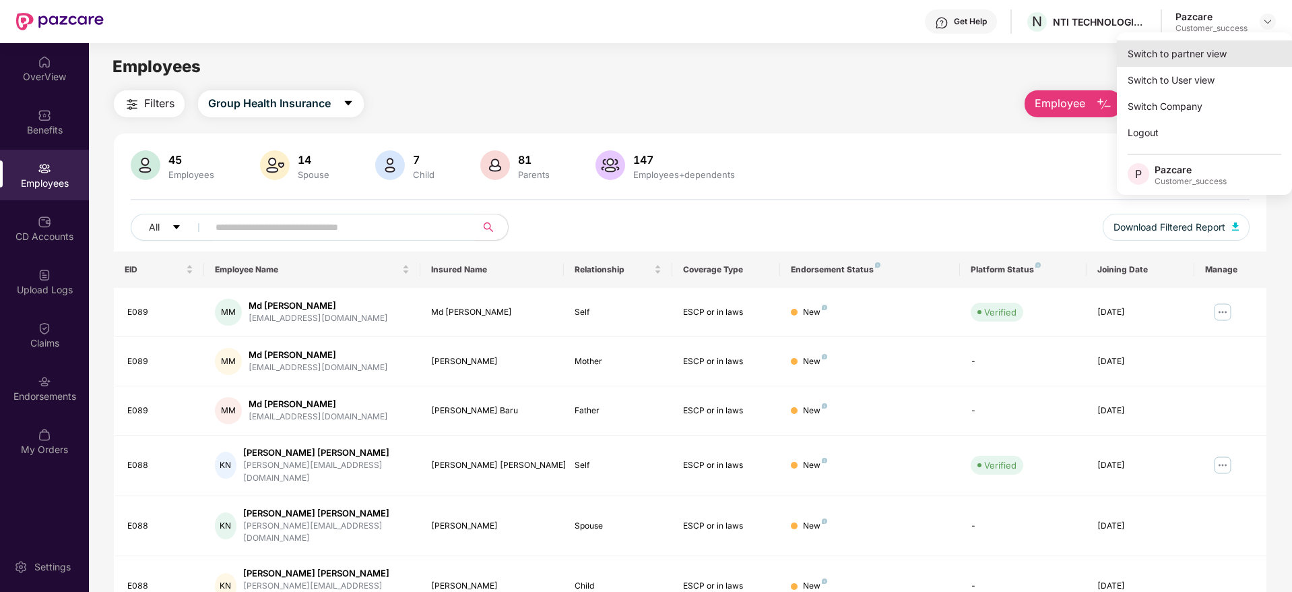
click at [1217, 55] on div "Switch to partner view" at bounding box center [1204, 53] width 175 height 26
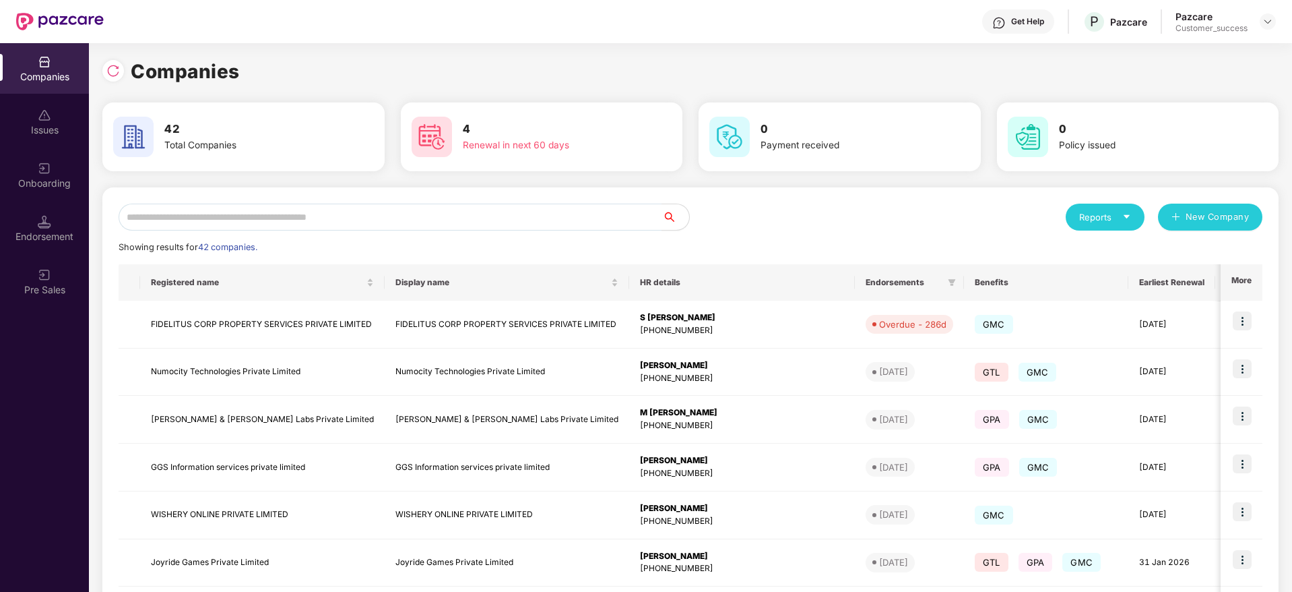
click at [722, 63] on div "Companies" at bounding box center [690, 72] width 1176 height 30
click at [1024, 15] on div "Get Help" at bounding box center [1018, 21] width 72 height 24
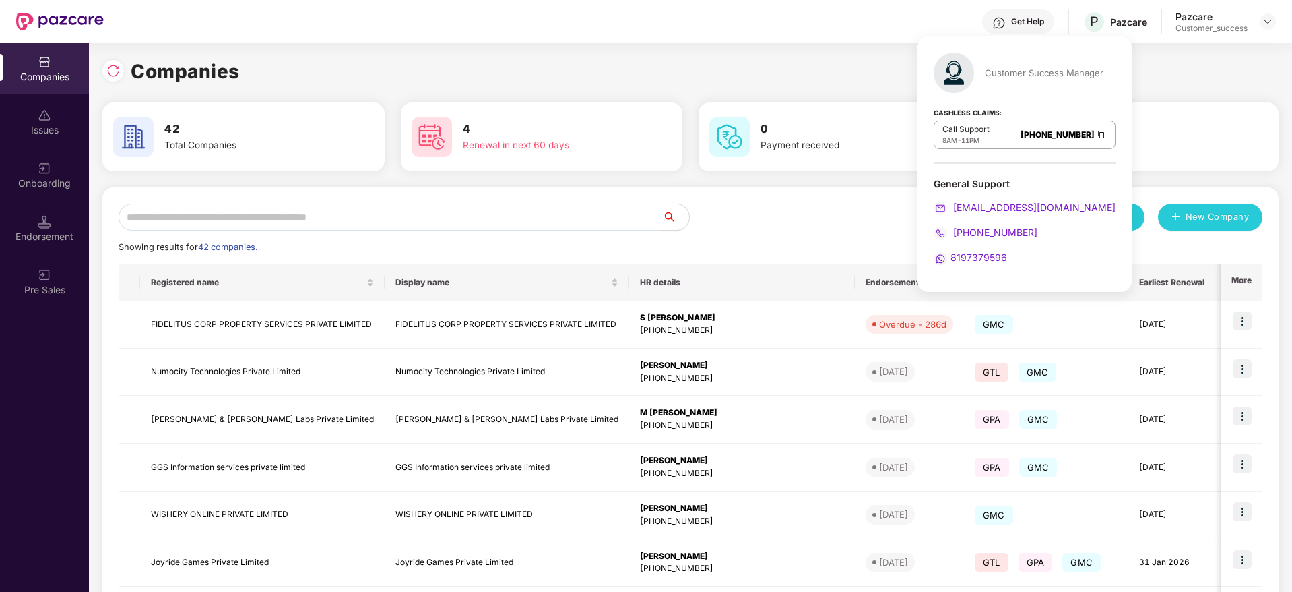
click at [824, 66] on div "Companies" at bounding box center [690, 72] width 1176 height 30
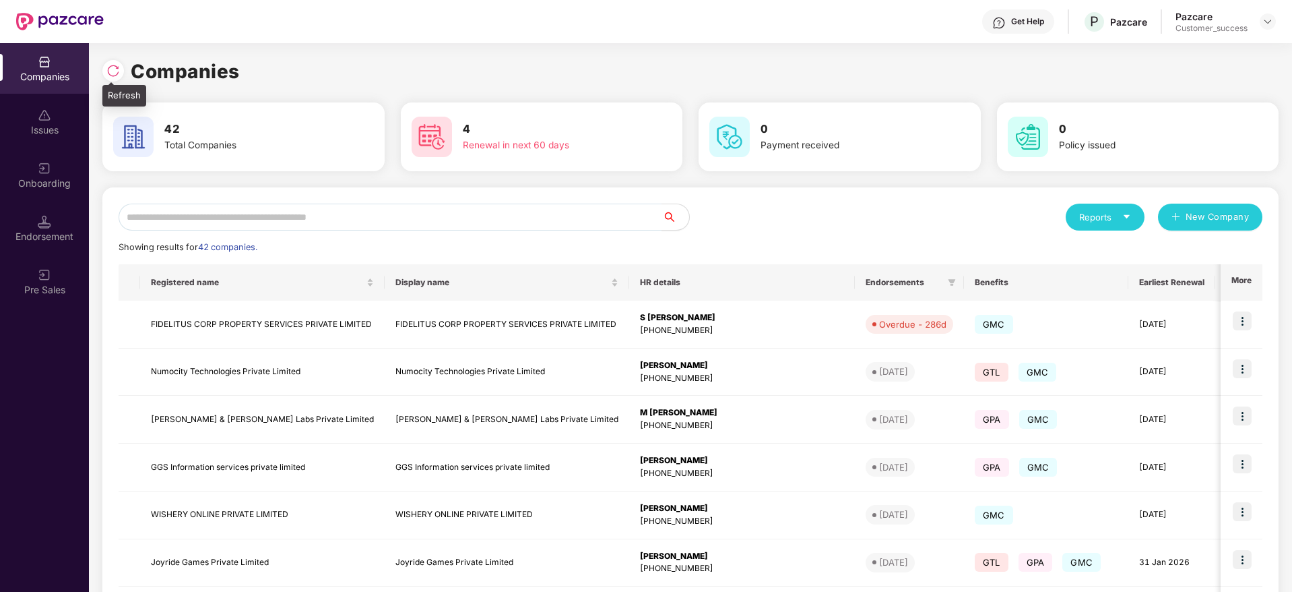
click at [103, 77] on div at bounding box center [116, 69] width 28 height 25
click at [108, 74] on img at bounding box center [112, 70] width 13 height 13
